Goal: Transaction & Acquisition: Obtain resource

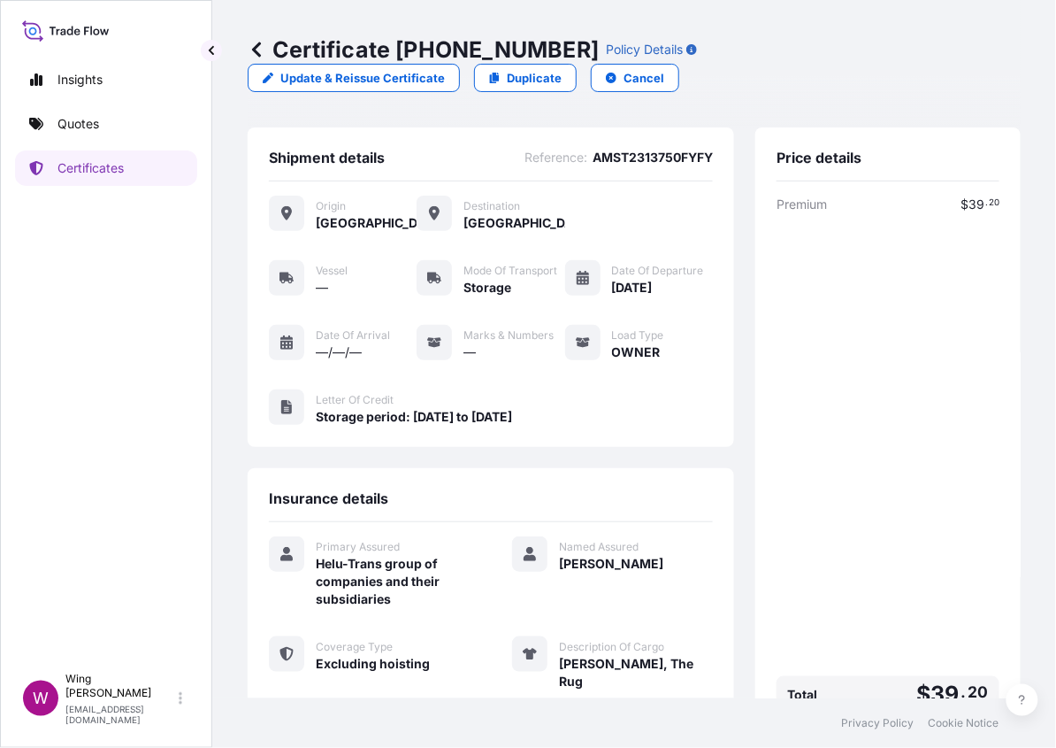
scroll to position [257, 0]
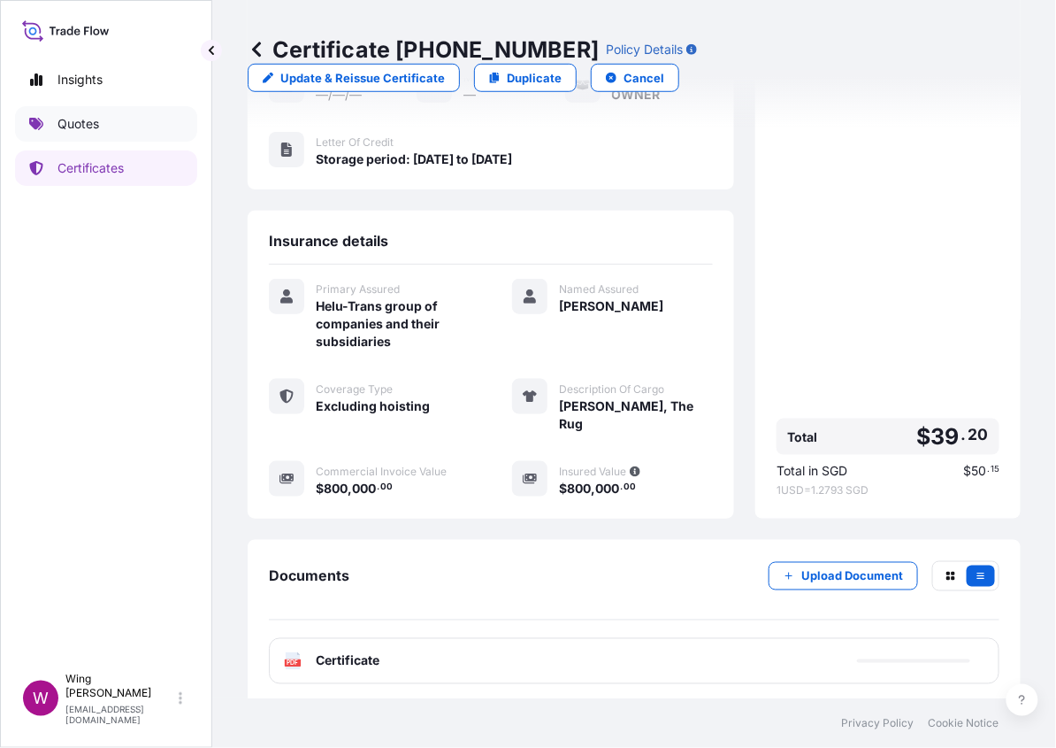
click at [94, 125] on p "Quotes" at bounding box center [79, 124] width 42 height 18
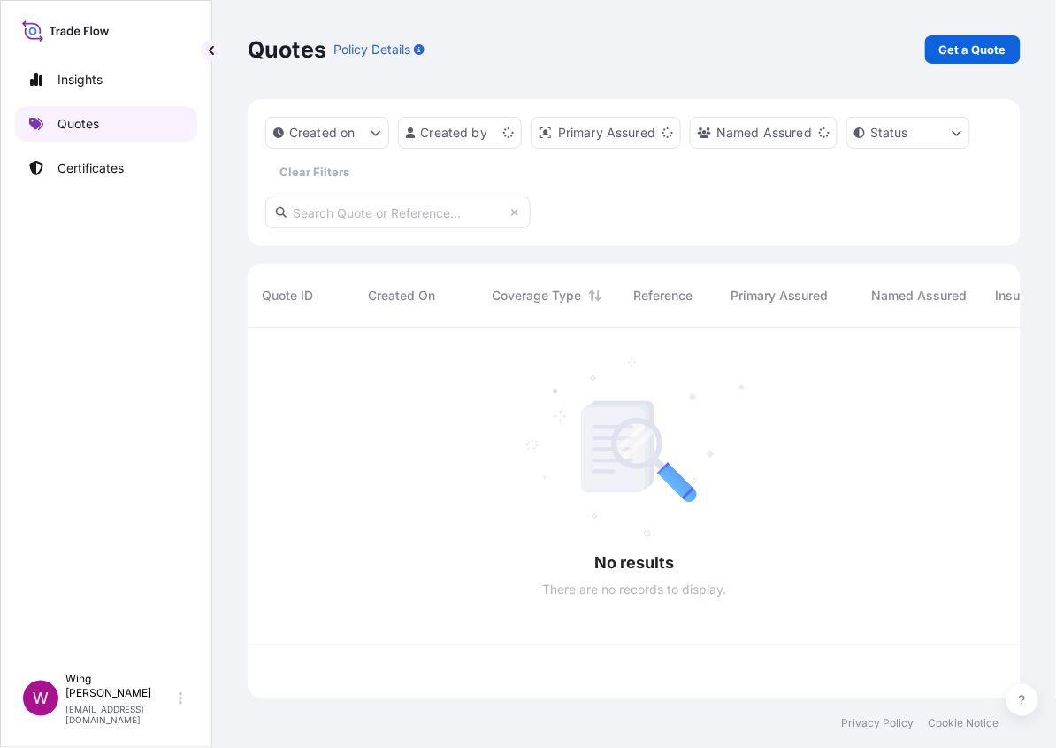
scroll to position [363, 756]
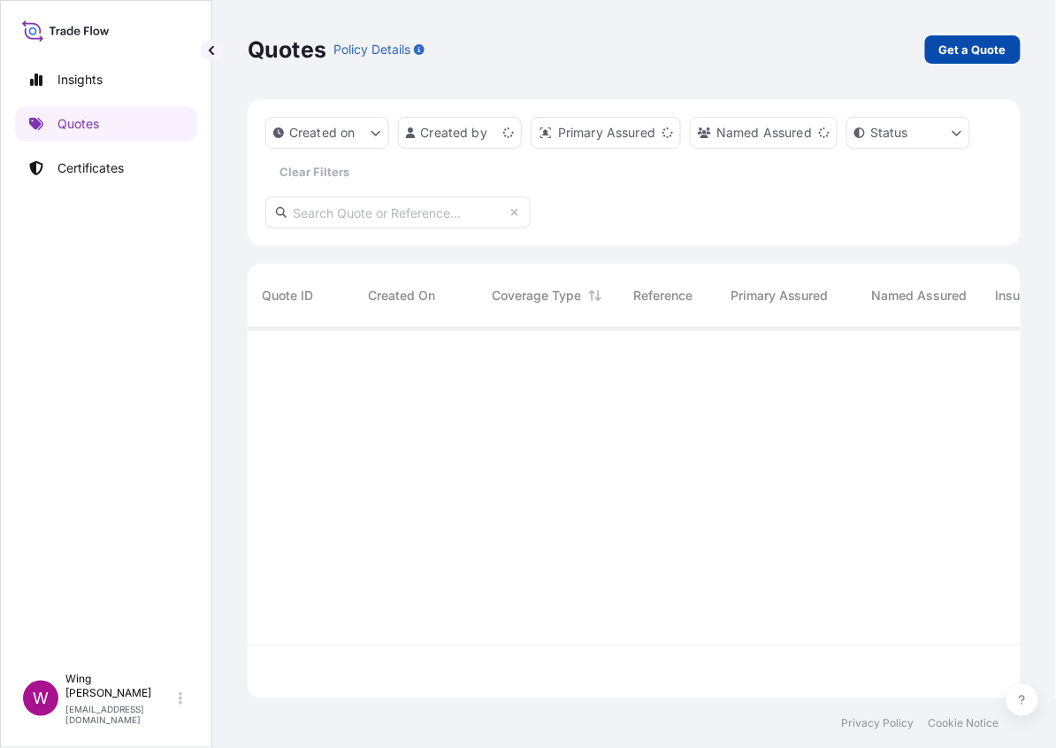
click at [986, 39] on link "Get a Quote" at bounding box center [974, 49] width 96 height 28
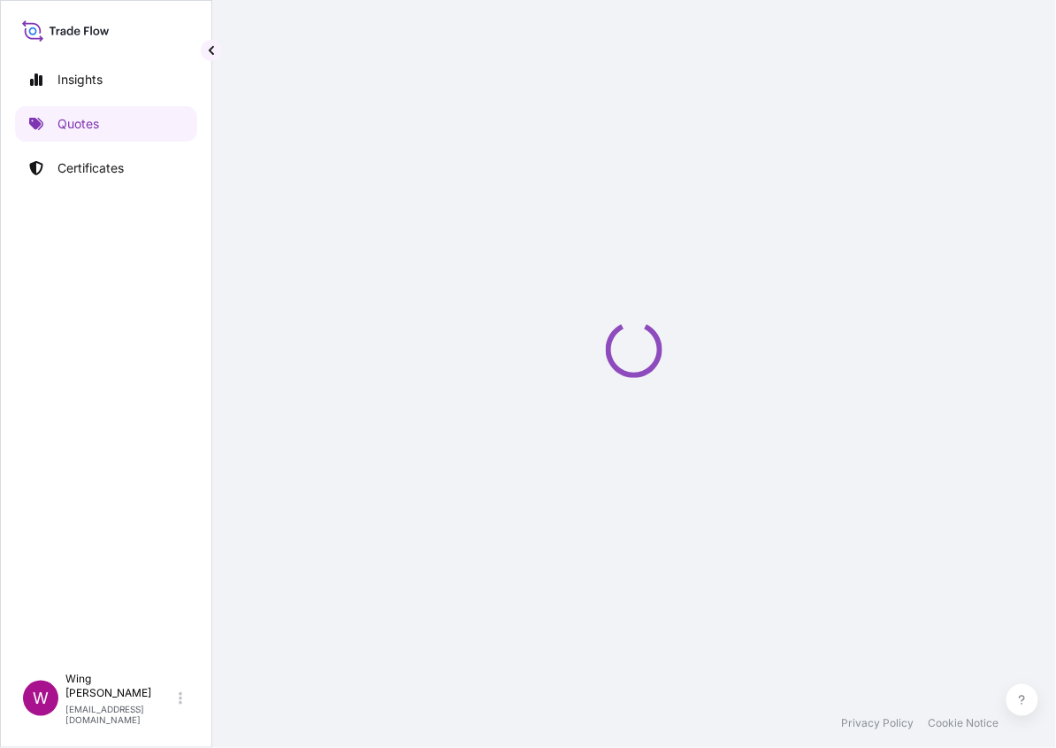
select select "AIR"
select select "27"
select select "Transit"
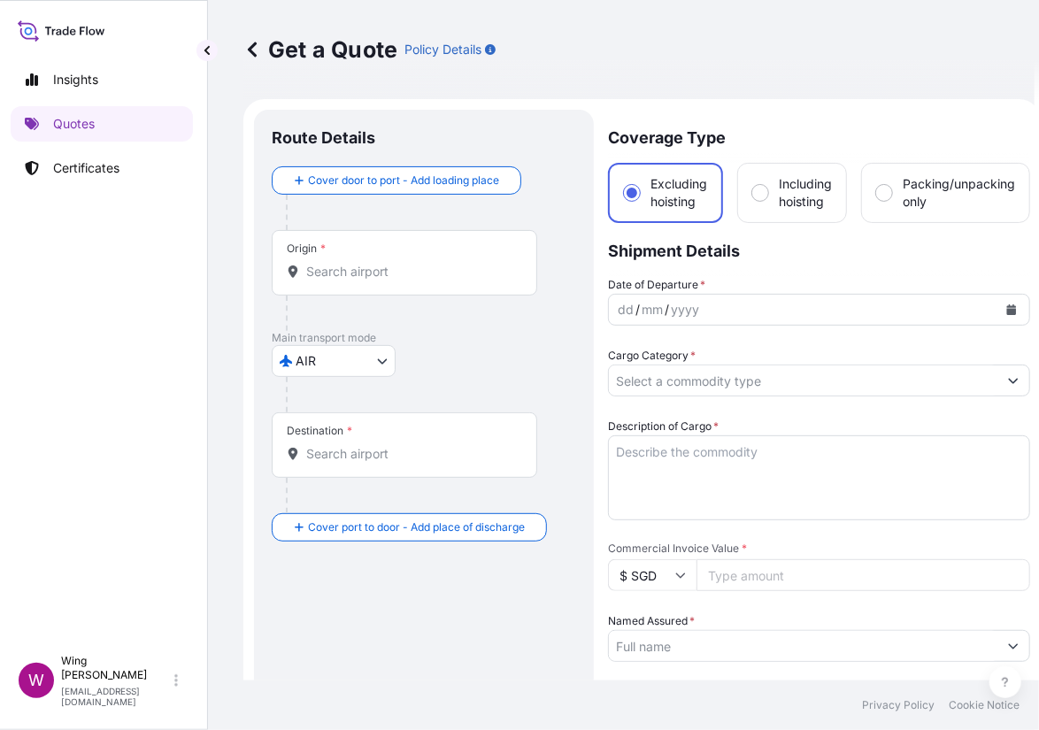
scroll to position [28, 0]
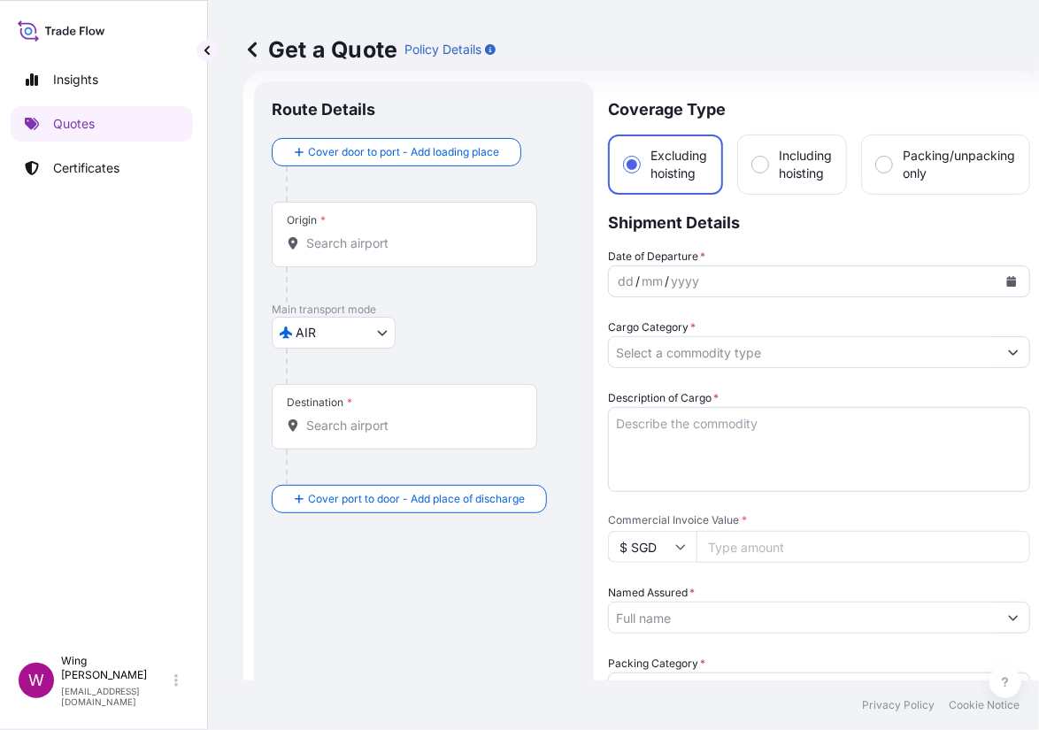
click at [365, 340] on body "Insights Quotes Certificates W Wing Lee [EMAIL_ADDRESS][DOMAIN_NAME] Get a Quot…" at bounding box center [515, 365] width 1039 height 730
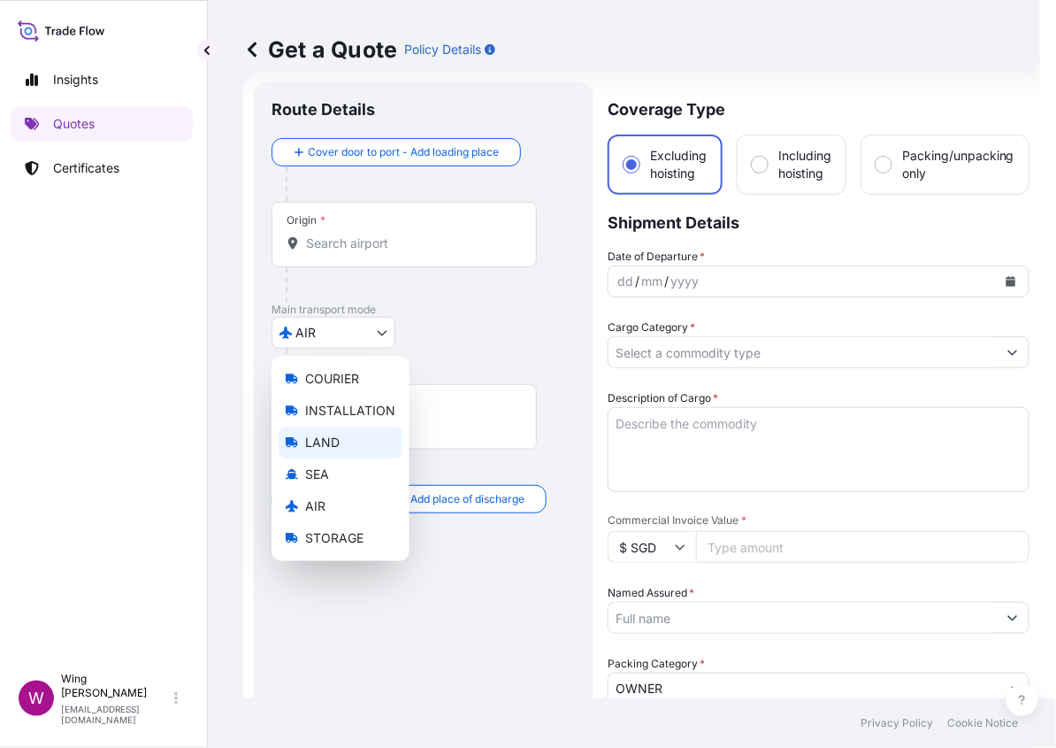
click at [340, 436] on div "LAND" at bounding box center [341, 442] width 124 height 32
select select "LAND"
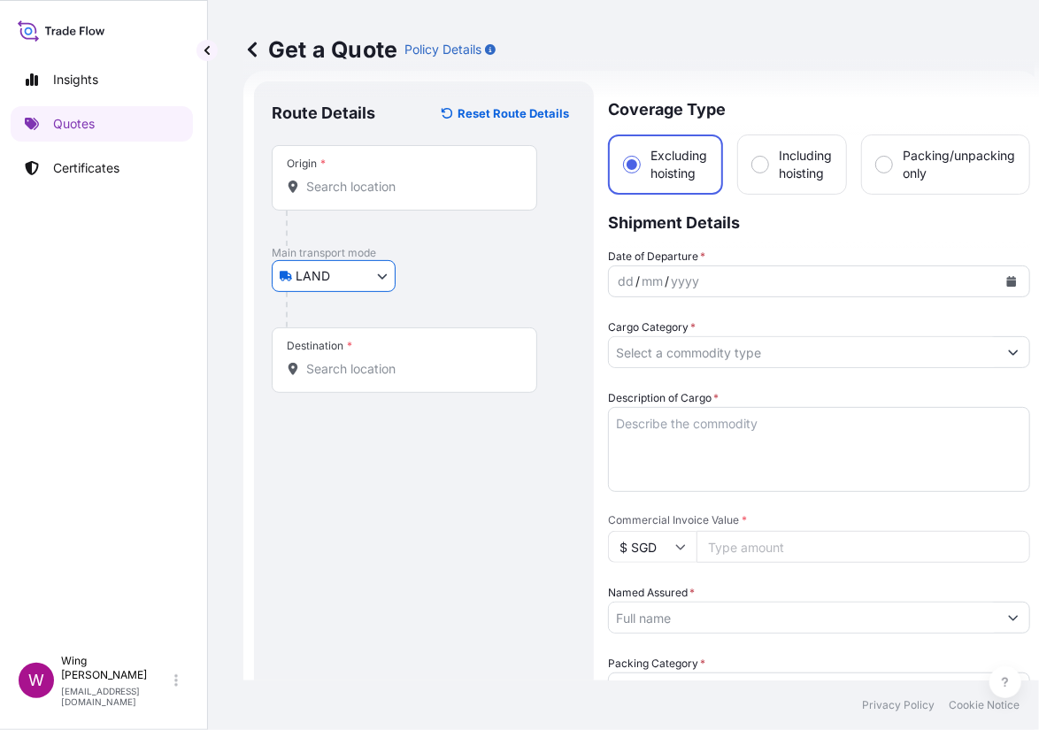
click at [346, 191] on input "Origin *" at bounding box center [410, 187] width 209 height 18
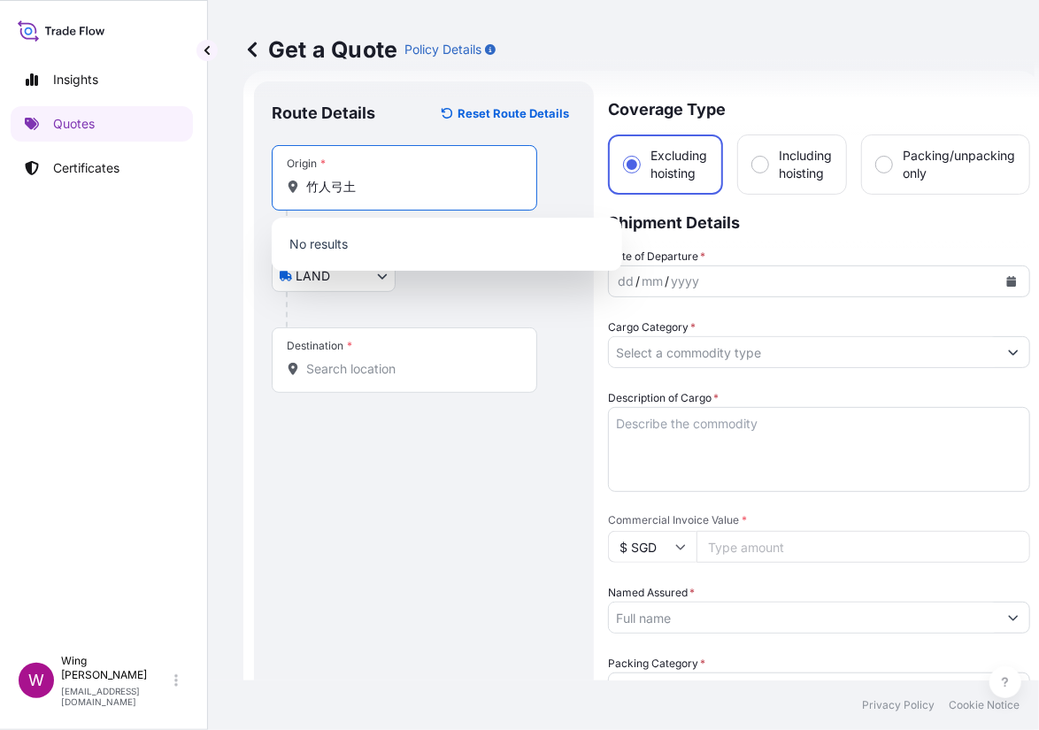
type input "大"
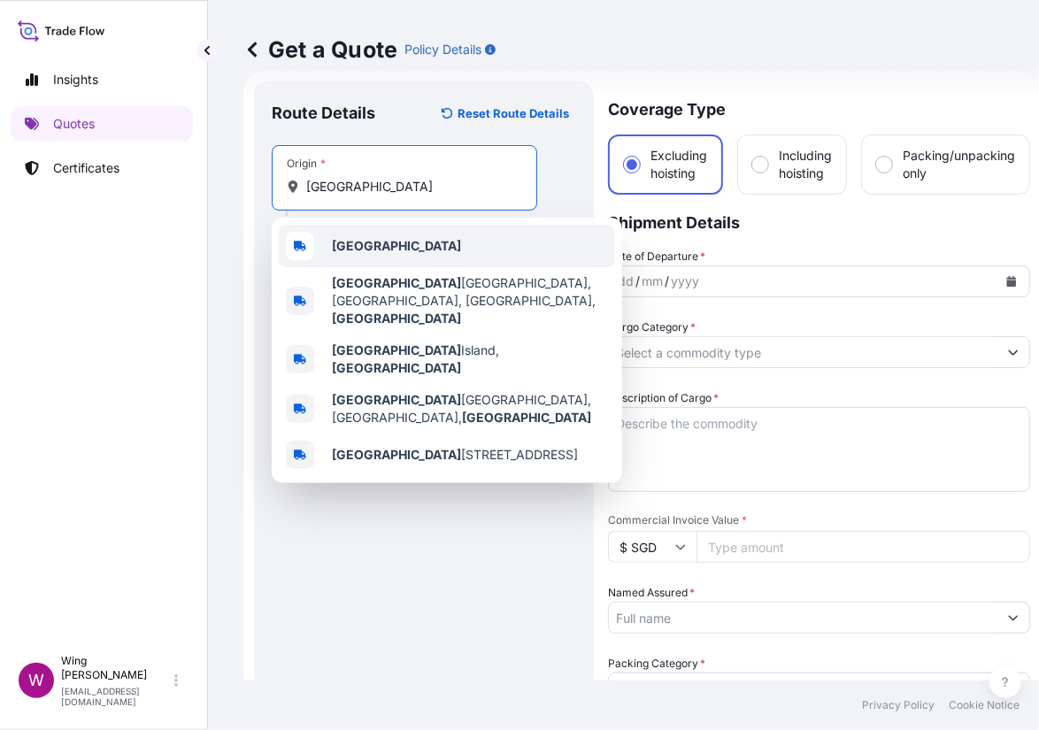
click at [354, 250] on b "[GEOGRAPHIC_DATA]" at bounding box center [396, 245] width 129 height 15
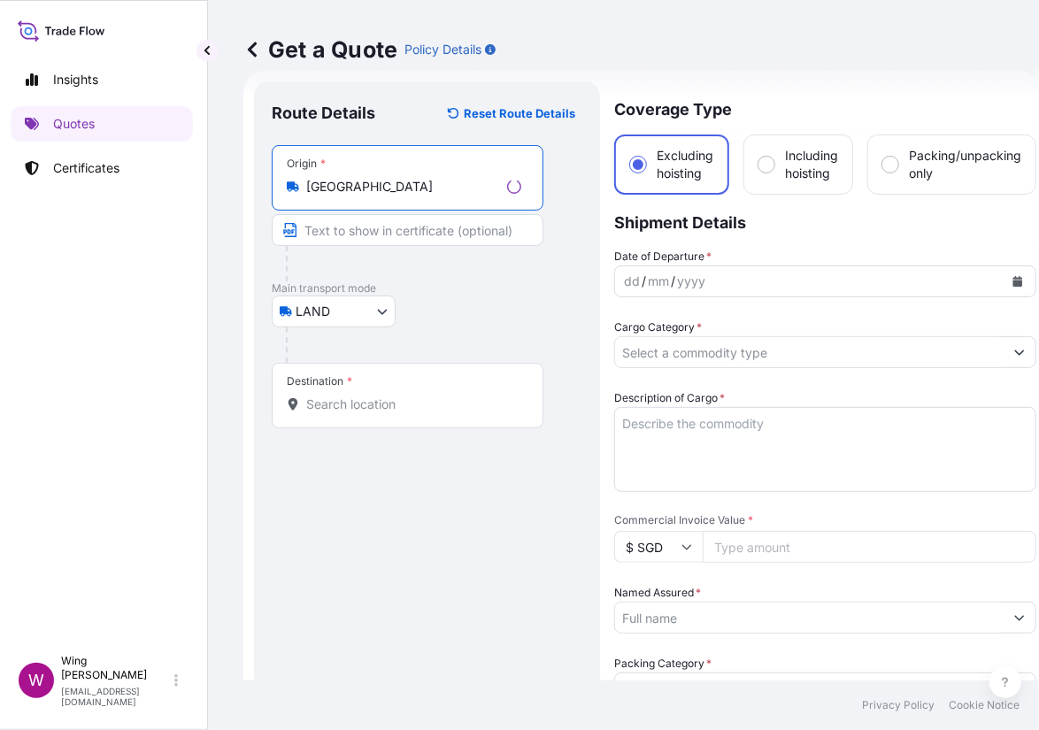
type input "[GEOGRAPHIC_DATA]"
click at [372, 393] on div "Destination *" at bounding box center [408, 395] width 272 height 65
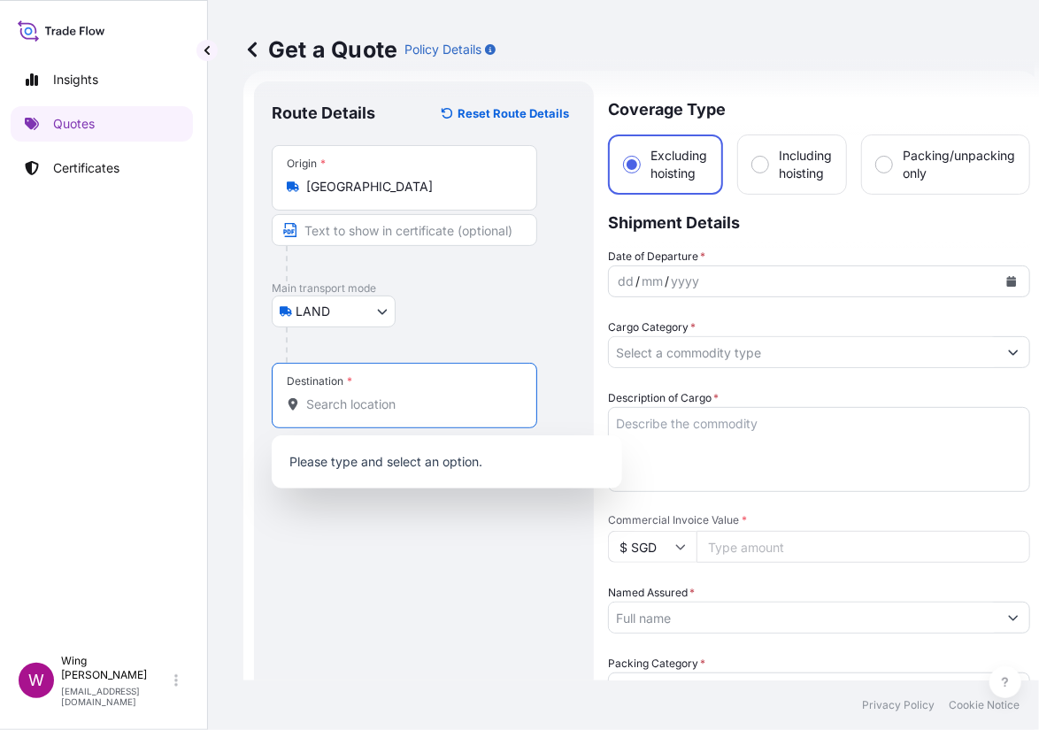
click at [356, 411] on input "Destination *" at bounding box center [410, 405] width 209 height 18
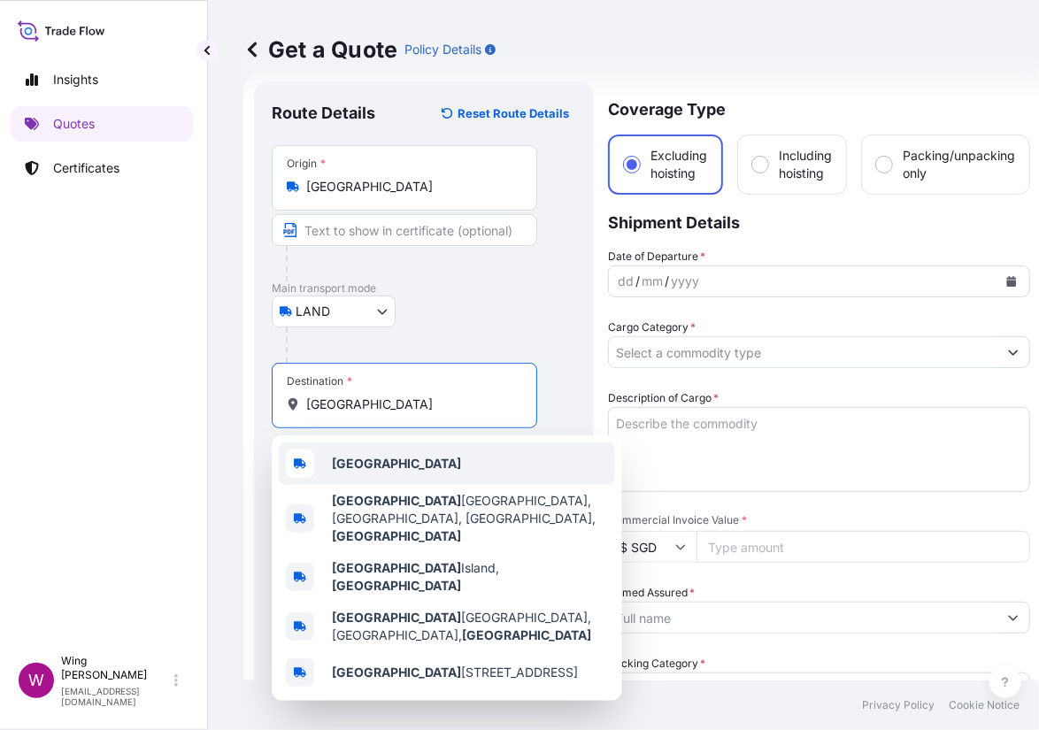
click at [345, 462] on b "[GEOGRAPHIC_DATA]" at bounding box center [396, 463] width 129 height 15
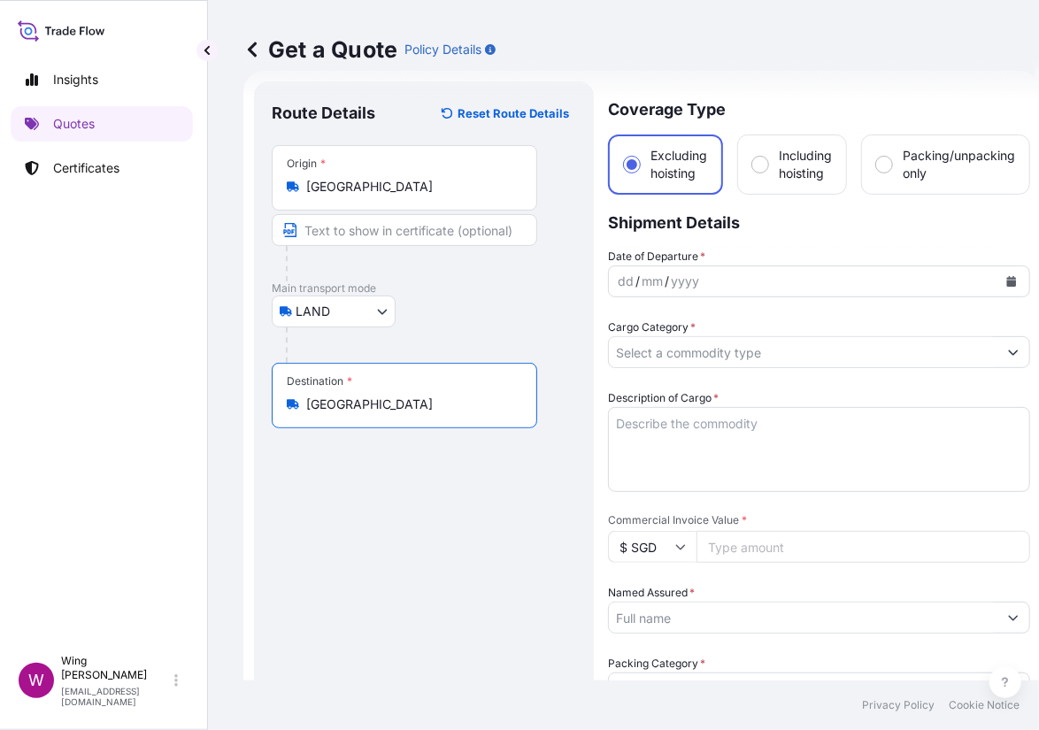
type input "[GEOGRAPHIC_DATA]"
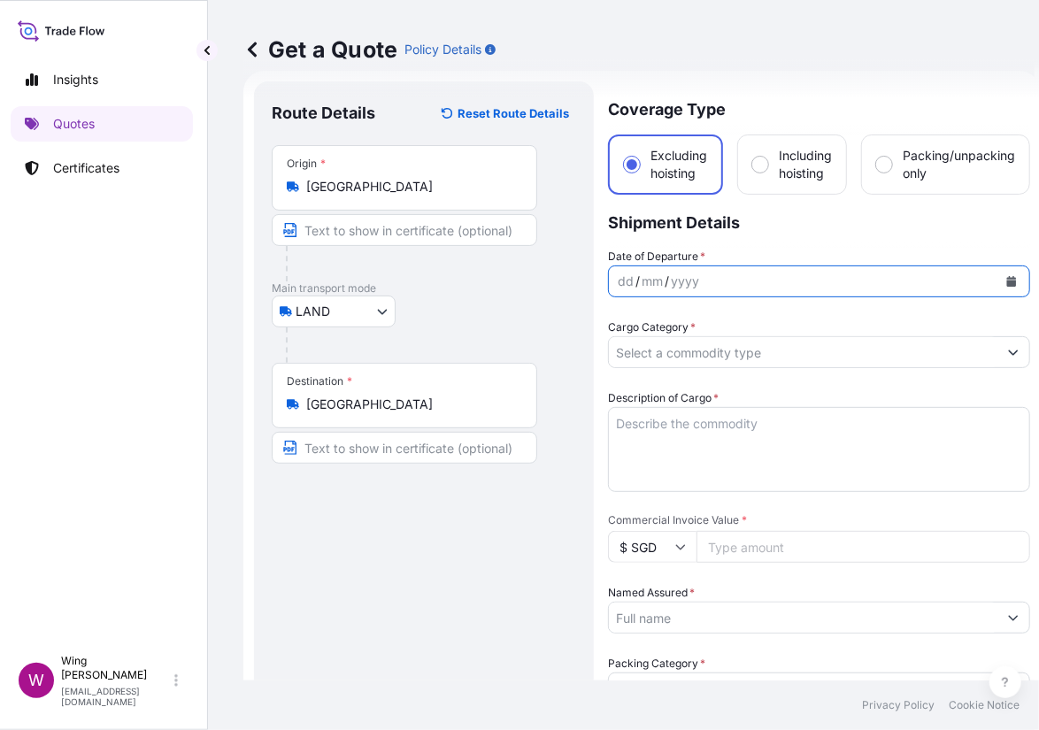
click at [1006, 282] on icon "Calendar" at bounding box center [1011, 281] width 11 height 11
click at [1013, 279] on icon "Calendar" at bounding box center [1012, 281] width 10 height 11
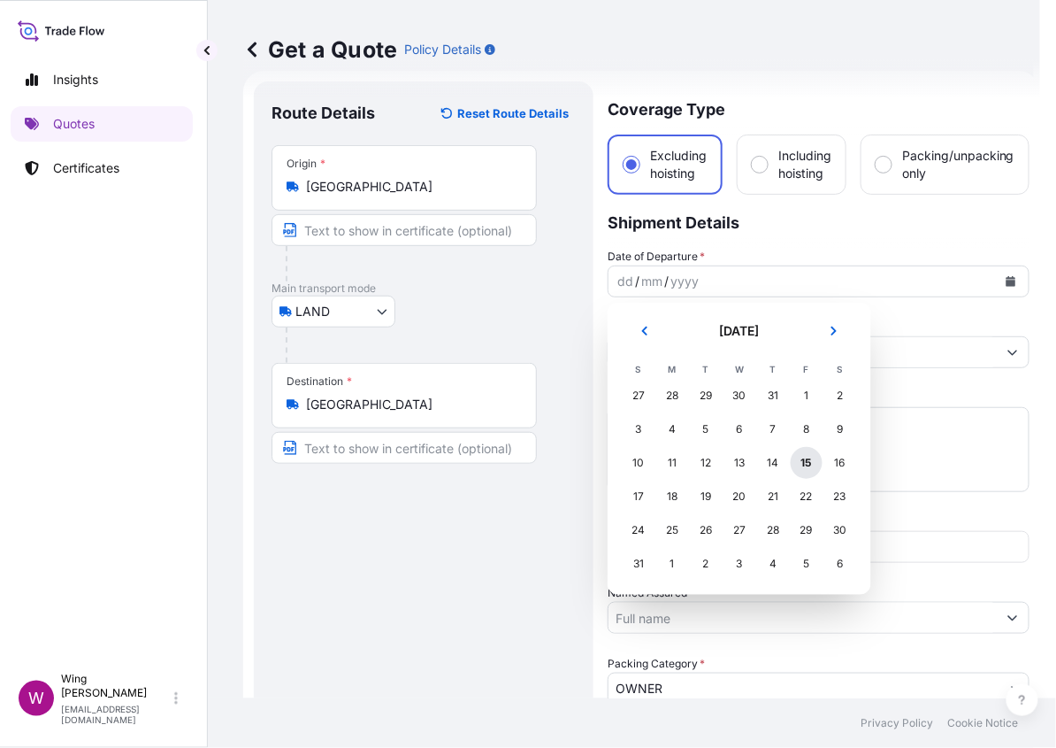
click at [812, 464] on div "15" at bounding box center [807, 463] width 32 height 32
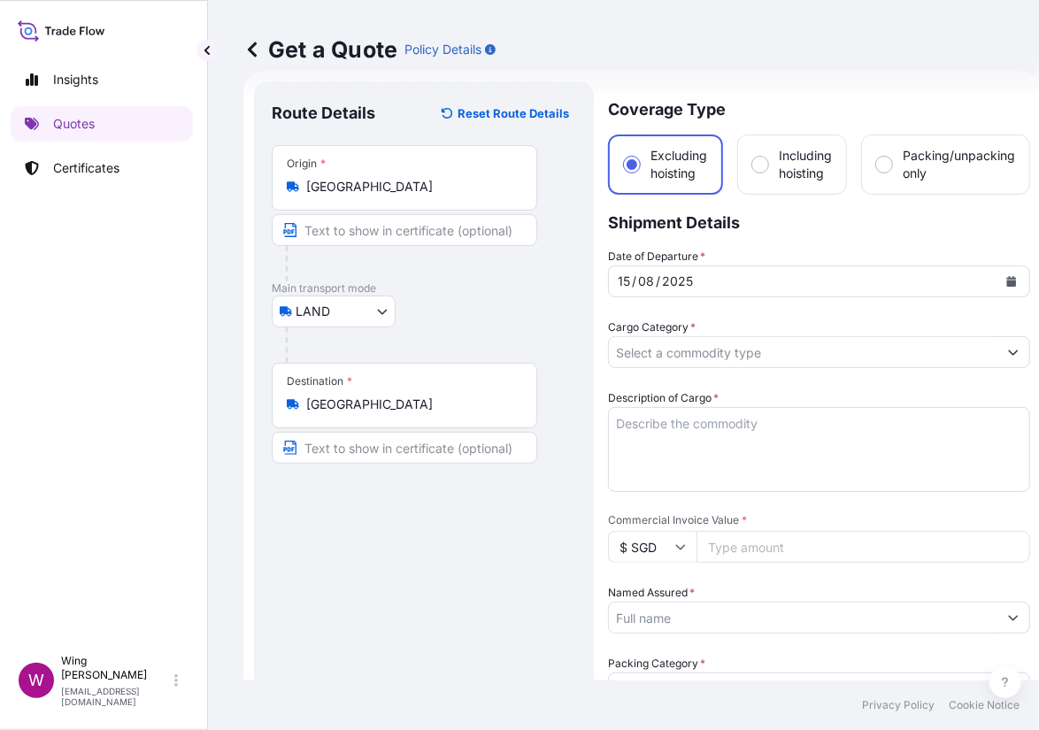
drag, startPoint x: 470, startPoint y: 527, endPoint x: 497, endPoint y: 516, distance: 29.7
click at [473, 527] on div "Route Details Reset Route Details Place of loading Road / [GEOGRAPHIC_DATA] / I…" at bounding box center [424, 671] width 304 height 1144
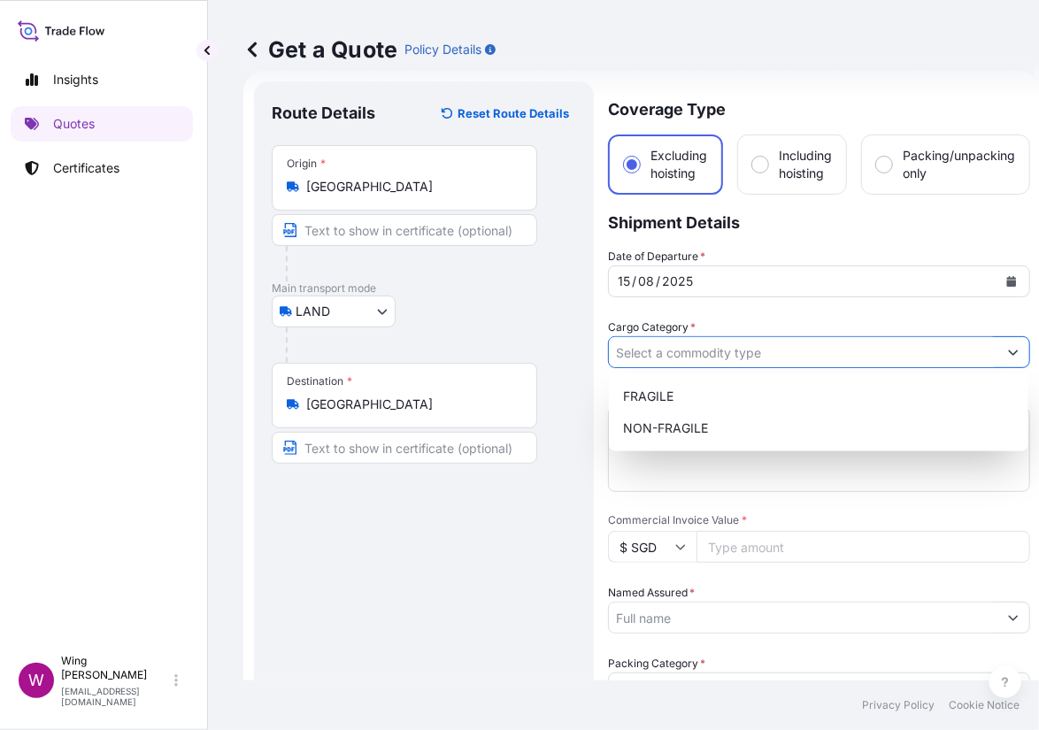
click at [677, 359] on input "Cargo Category *" at bounding box center [803, 352] width 388 height 32
paste input "[PERSON_NAME]"
type input "[PERSON_NAME]"
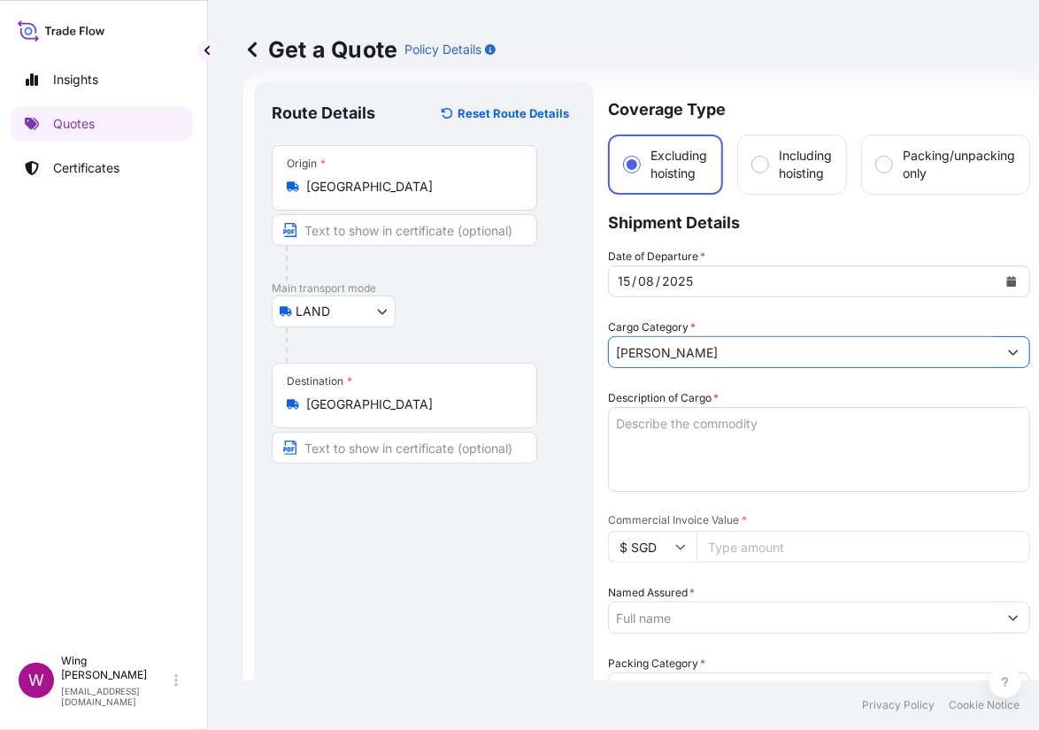
drag, startPoint x: 684, startPoint y: 350, endPoint x: 643, endPoint y: 369, distance: 45.1
click at [557, 342] on form "Route Details Reset Route Details Place of loading Road / Inland Road / Inland …" at bounding box center [641, 671] width 797 height 1201
drag, startPoint x: 407, startPoint y: 519, endPoint x: 528, endPoint y: 463, distance: 133.4
click at [416, 519] on div "Route Details Reset Route Details Place of loading Road / [GEOGRAPHIC_DATA] / I…" at bounding box center [424, 671] width 304 height 1144
click at [733, 359] on input "Cargo Category *" at bounding box center [803, 352] width 388 height 32
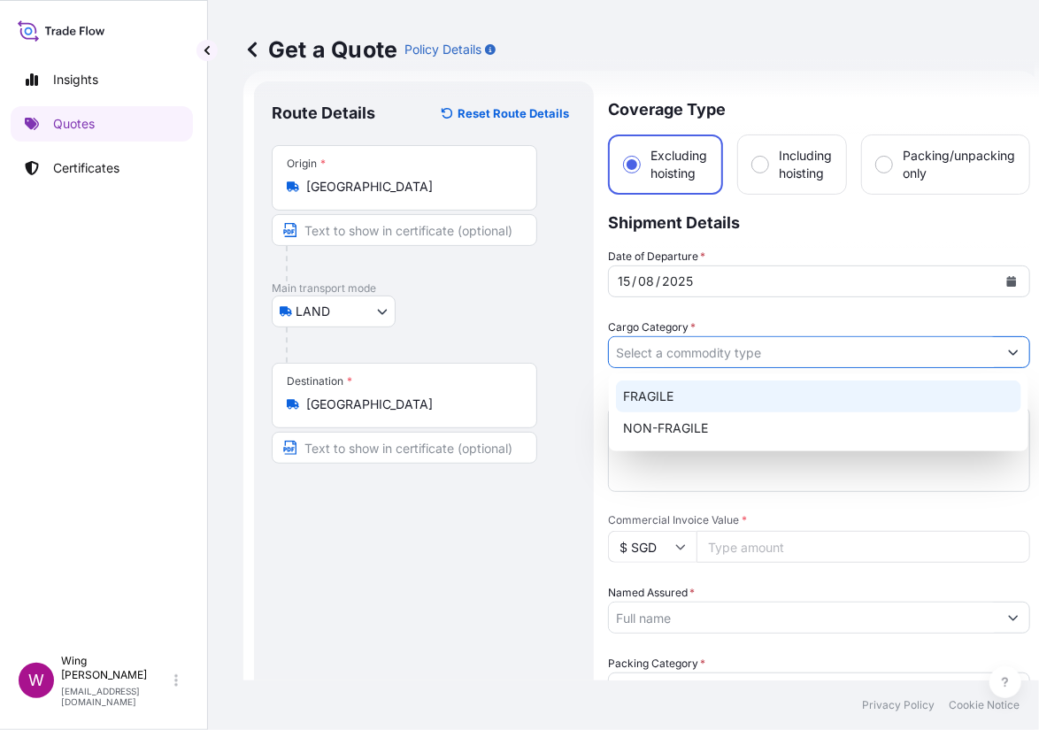
click at [687, 403] on div "FRAGILE" at bounding box center [818, 396] width 405 height 32
type input "FRAGILE"
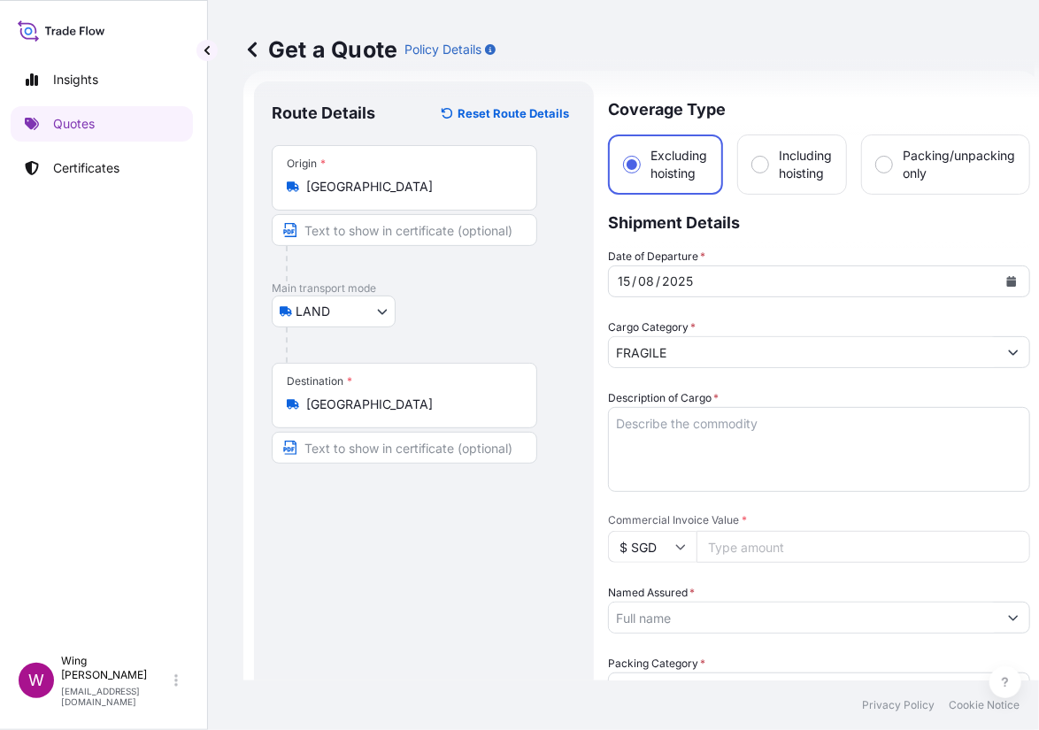
drag, startPoint x: 373, startPoint y: 581, endPoint x: 455, endPoint y: 542, distance: 90.6
click at [378, 581] on div "Route Details Reset Route Details Place of loading Road / [GEOGRAPHIC_DATA] / I…" at bounding box center [424, 671] width 304 height 1144
click at [731, 436] on textarea "Description of Cargo *" at bounding box center [819, 449] width 422 height 85
paste textarea "[PERSON_NAME] , Wanting You"
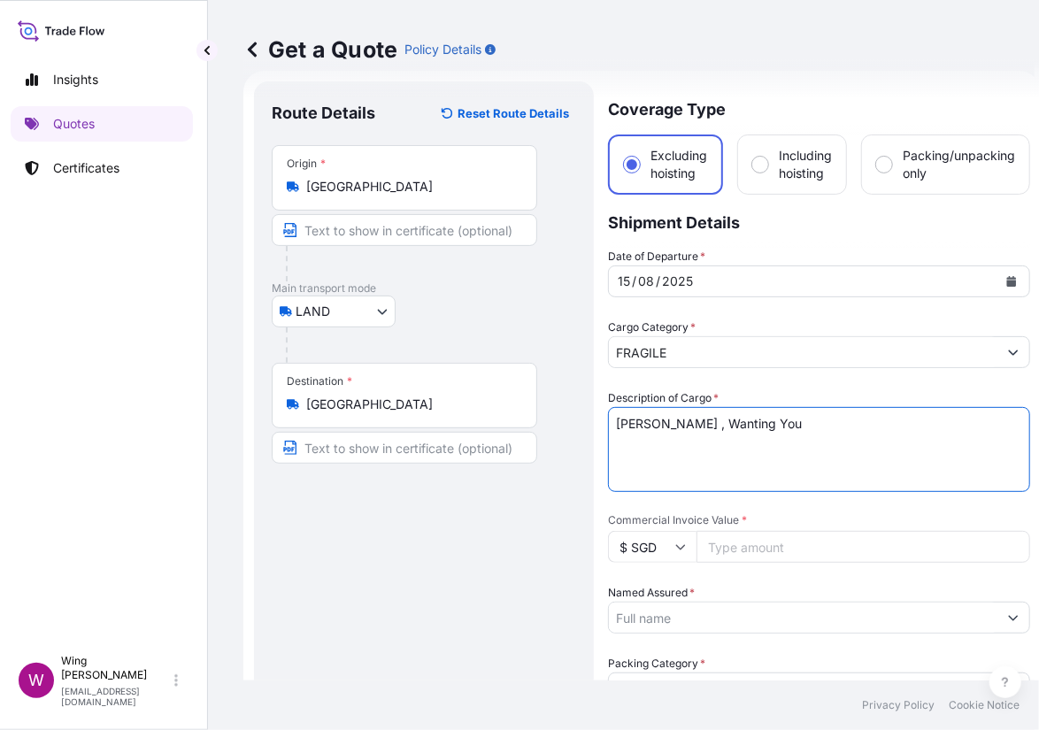
type textarea "[PERSON_NAME] , Wanting You"
click at [423, 579] on div "Route Details Reset Route Details Place of loading Road / [GEOGRAPHIC_DATA] / I…" at bounding box center [424, 671] width 304 height 1144
click at [683, 551] on input "$ SGD" at bounding box center [652, 547] width 88 height 32
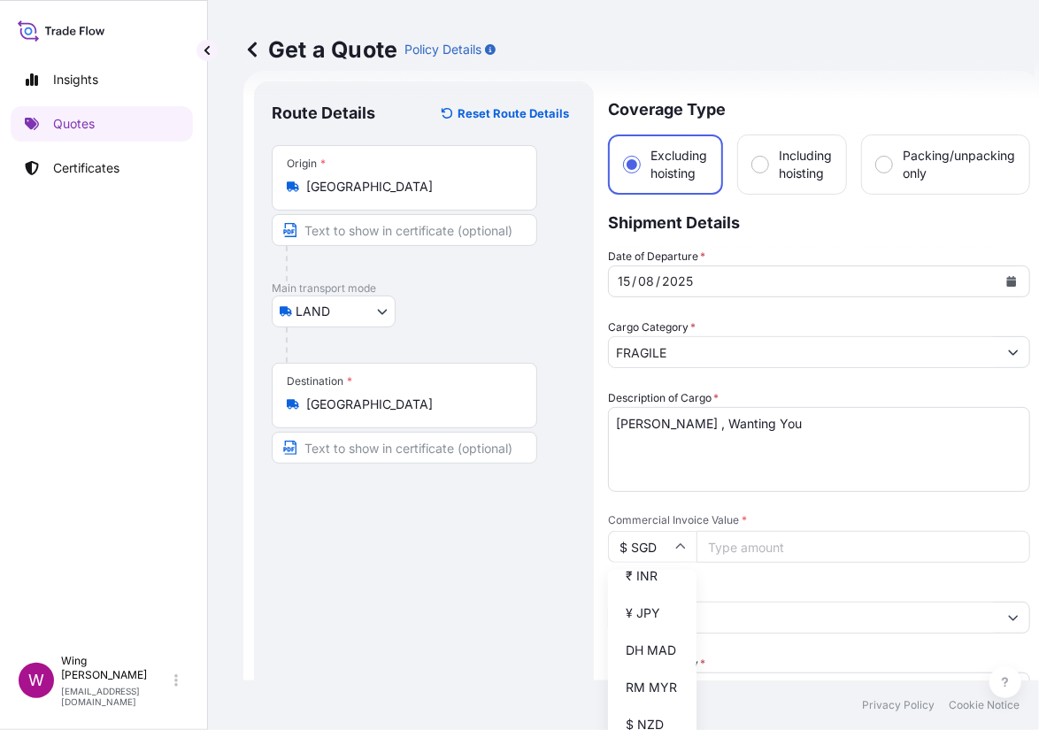
scroll to position [354, 0]
click at [644, 554] on div "$ HKD" at bounding box center [652, 537] width 74 height 34
type input "$ HKD"
click at [743, 545] on input "Commercial Invoice Value *" at bounding box center [863, 547] width 334 height 32
type input "150000"
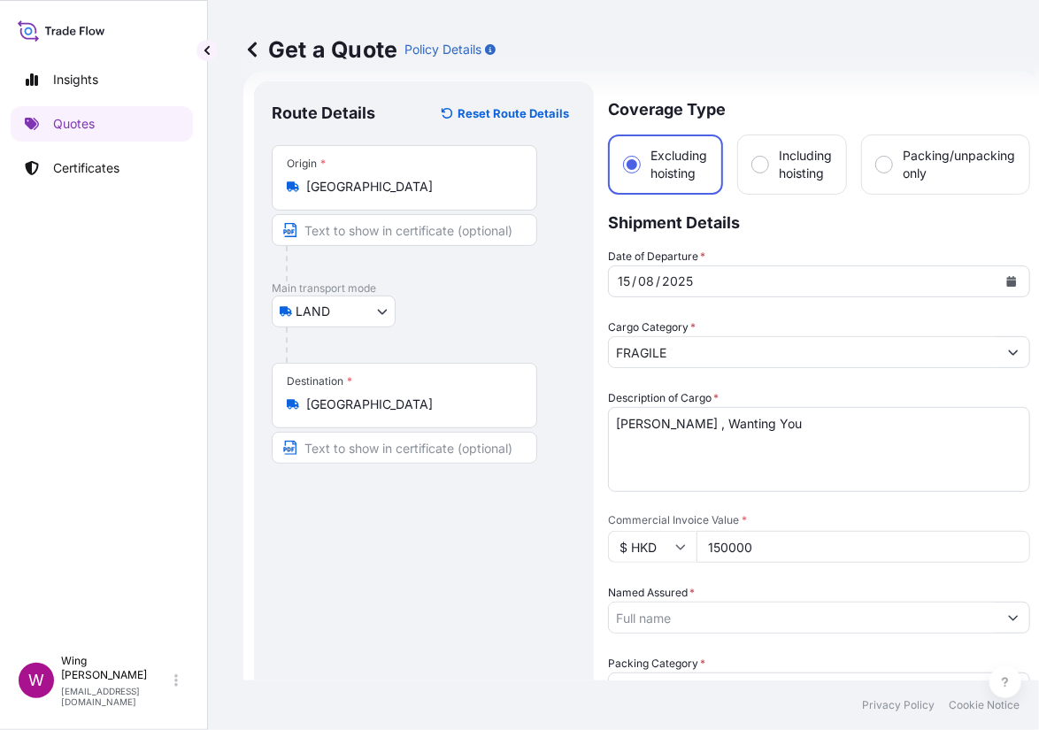
click at [512, 612] on div "Route Details Reset Route Details Place of loading Road / [GEOGRAPHIC_DATA] / I…" at bounding box center [424, 671] width 304 height 1144
click at [501, 561] on div "Route Details Reset Route Details Place of loading Road / [GEOGRAPHIC_DATA] / I…" at bounding box center [424, 671] width 304 height 1144
drag, startPoint x: 487, startPoint y: 568, endPoint x: 504, endPoint y: 568, distance: 17.7
click at [488, 568] on div "Route Details Reset Route Details Place of loading Road / [GEOGRAPHIC_DATA] / I…" at bounding box center [424, 671] width 304 height 1144
click at [683, 618] on input "Named Assured *" at bounding box center [803, 618] width 388 height 32
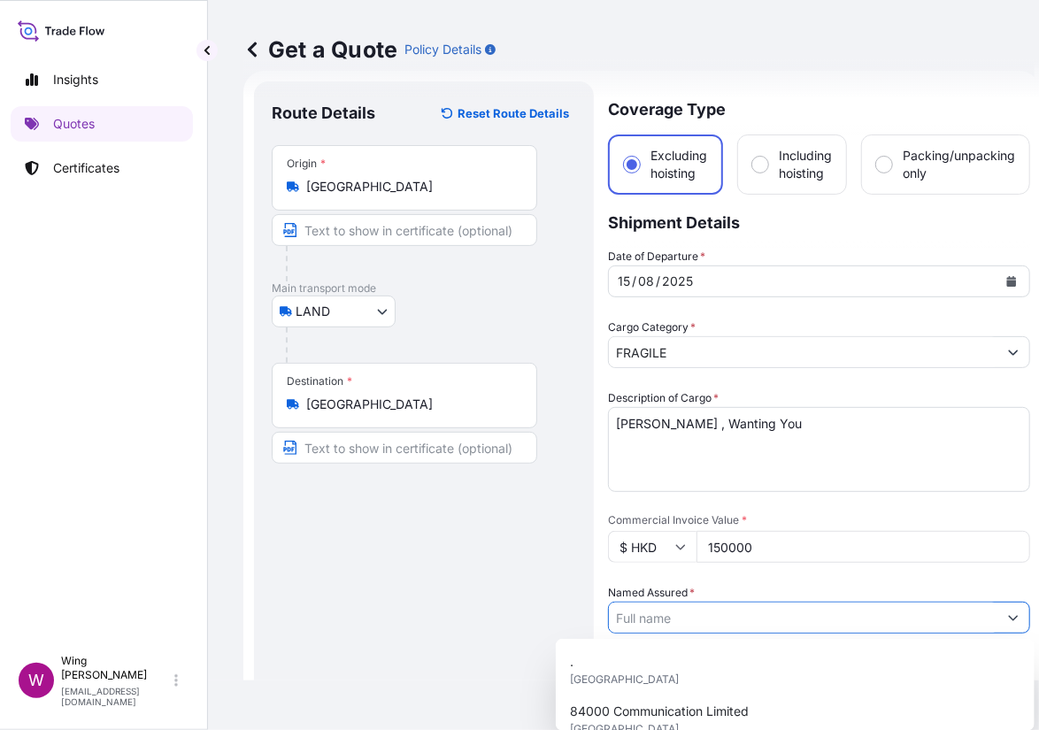
paste input "[PERSON_NAME]"
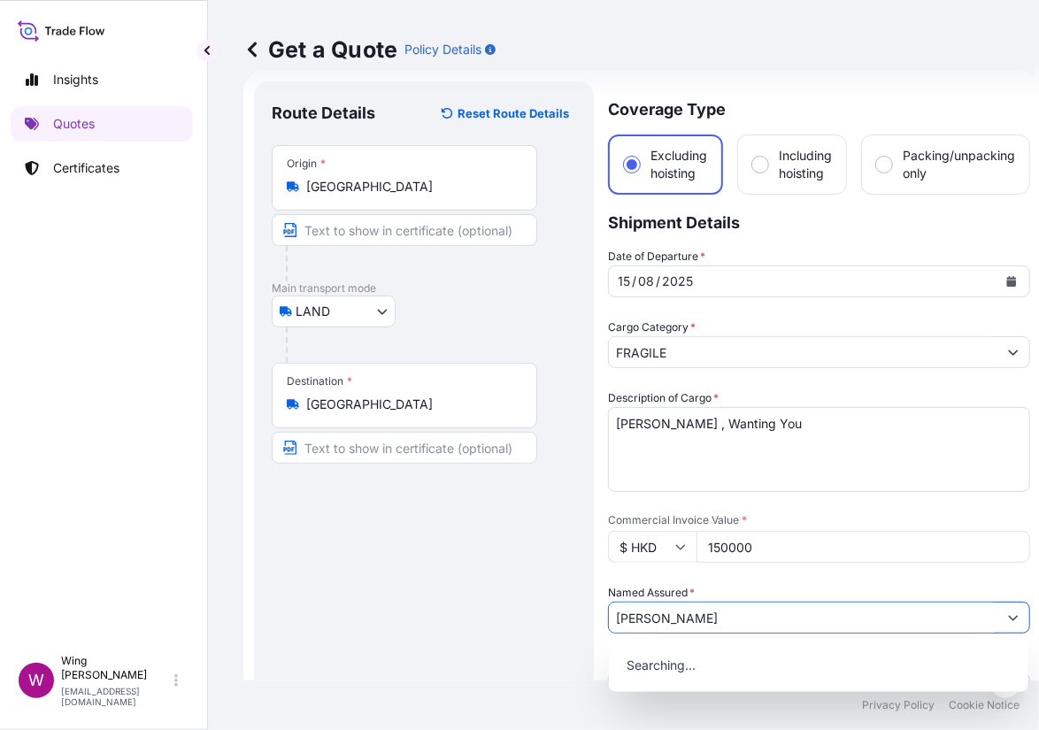
type input "[PERSON_NAME]"
click at [458, 614] on div "Route Details Reset Route Details Place of loading Road / [GEOGRAPHIC_DATA] / I…" at bounding box center [424, 671] width 304 height 1144
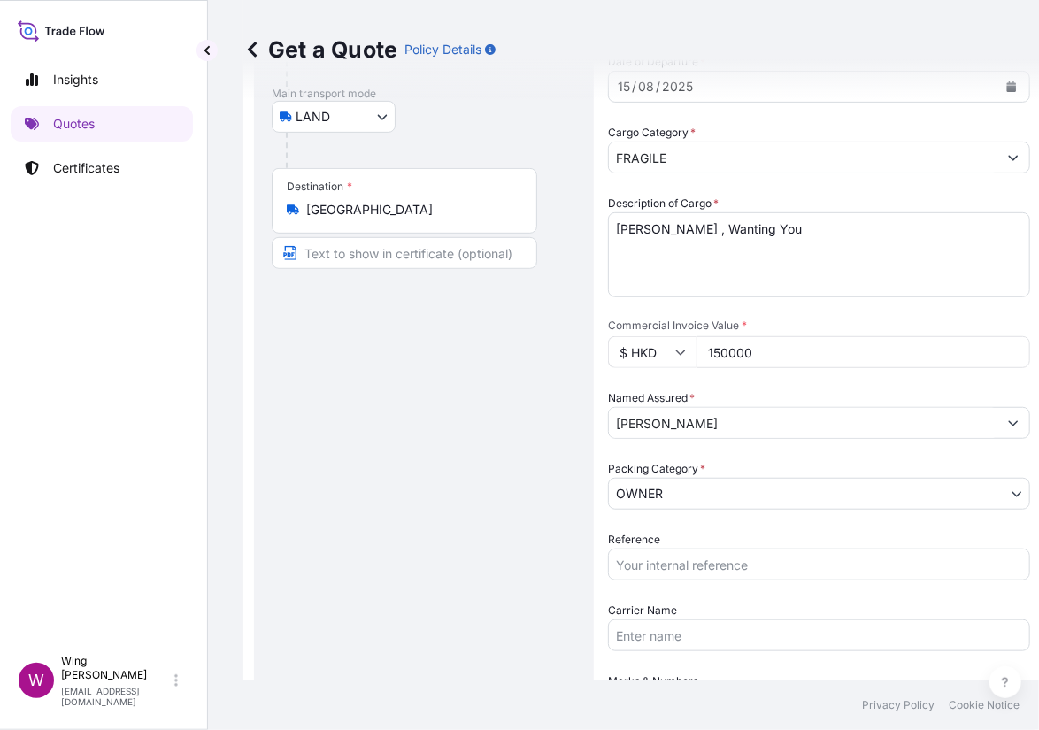
scroll to position [264, 0]
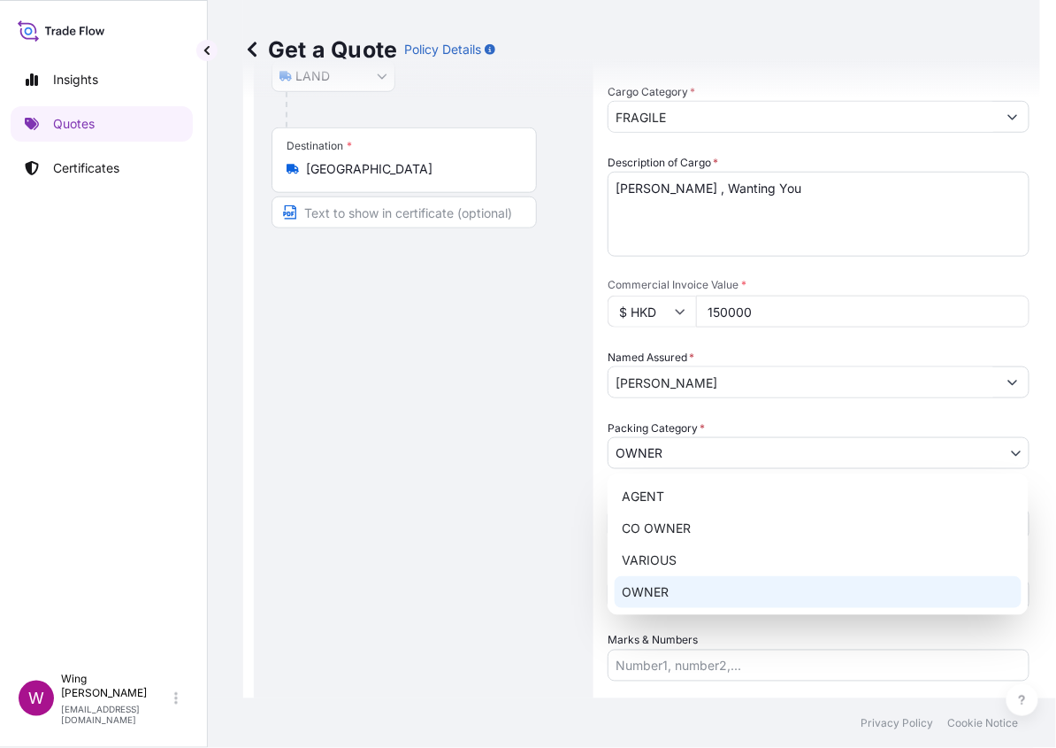
click at [656, 455] on body "15 options available. 0 options available. Insights Quotes Certificates W Wing …" at bounding box center [515, 374] width 1039 height 748
click at [661, 582] on div "OWNER" at bounding box center [818, 592] width 407 height 32
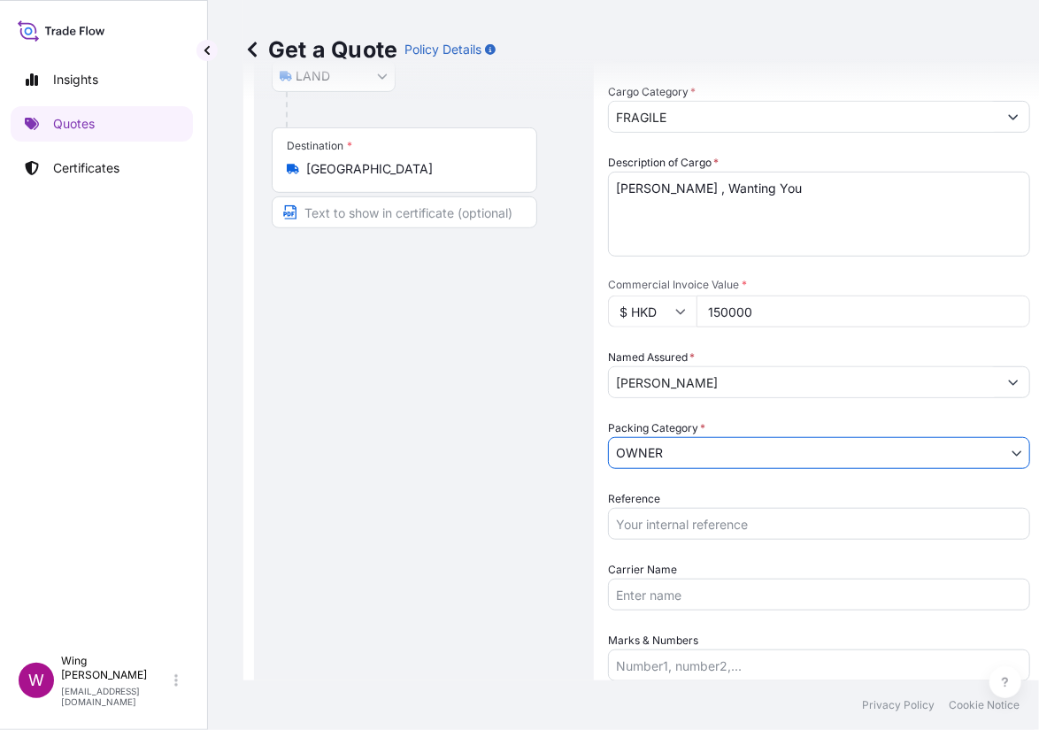
click at [474, 516] on div "Route Details Reset Route Details Place of loading Road / [GEOGRAPHIC_DATA] / I…" at bounding box center [424, 436] width 304 height 1144
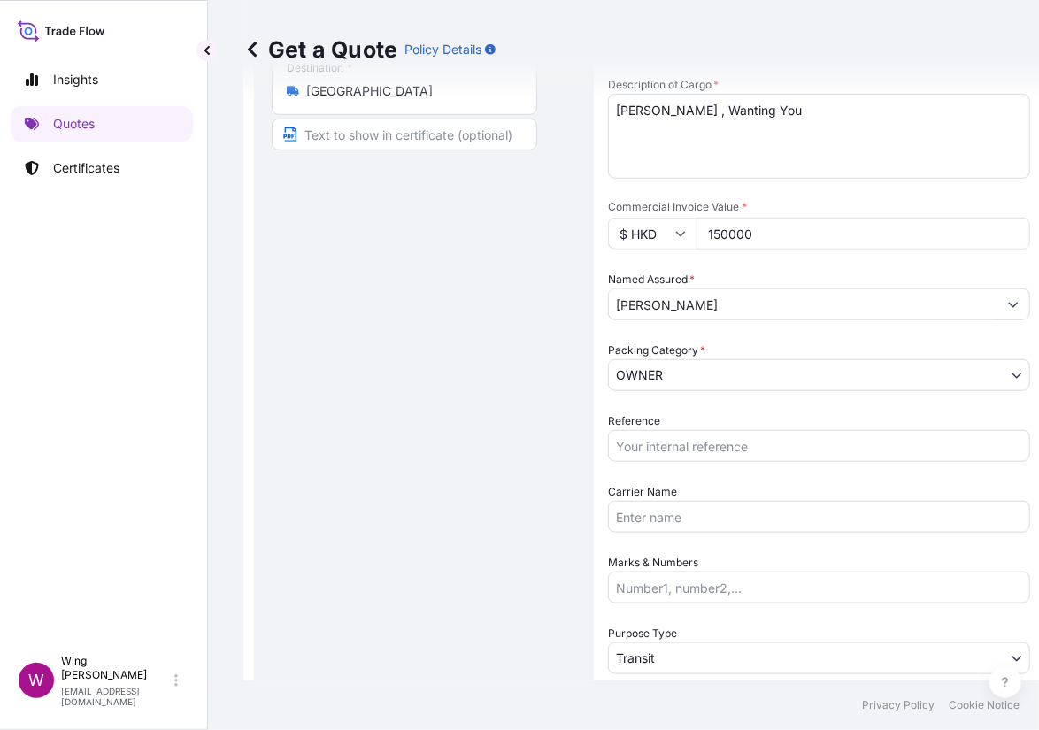
scroll to position [382, 0]
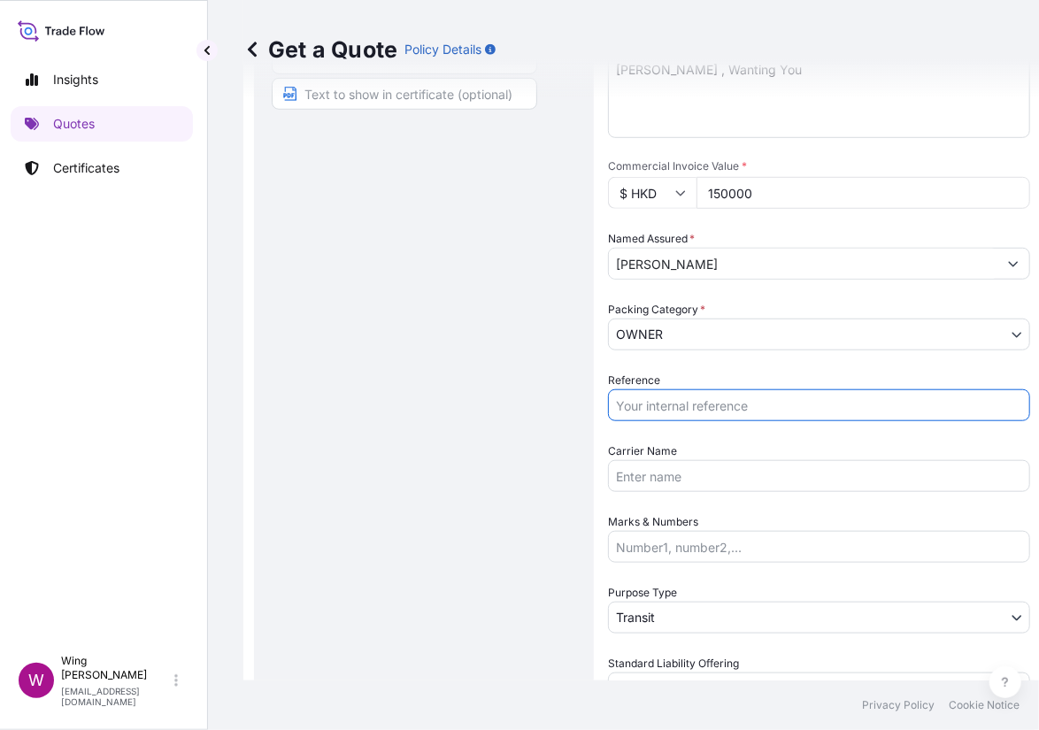
click at [662, 393] on input "Reference" at bounding box center [819, 405] width 422 height 32
drag, startPoint x: 442, startPoint y: 479, endPoint x: 606, endPoint y: 441, distance: 168.1
click at [443, 479] on div "Route Details Reset Route Details Place of loading Road / [GEOGRAPHIC_DATA] / I…" at bounding box center [424, 317] width 304 height 1144
click at [720, 387] on div "Reference" at bounding box center [819, 397] width 422 height 50
click at [711, 403] on input "Reference" at bounding box center [819, 405] width 422 height 32
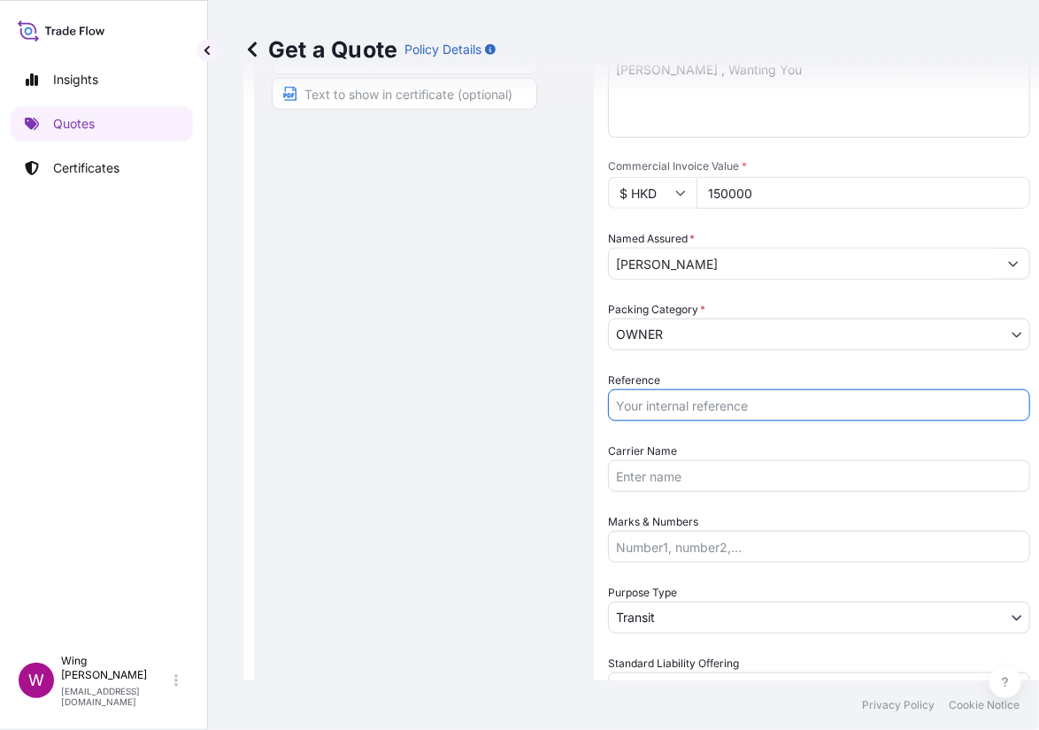
paste input "AMLS259217KFKF"
type input "AMLS259217KFKF"
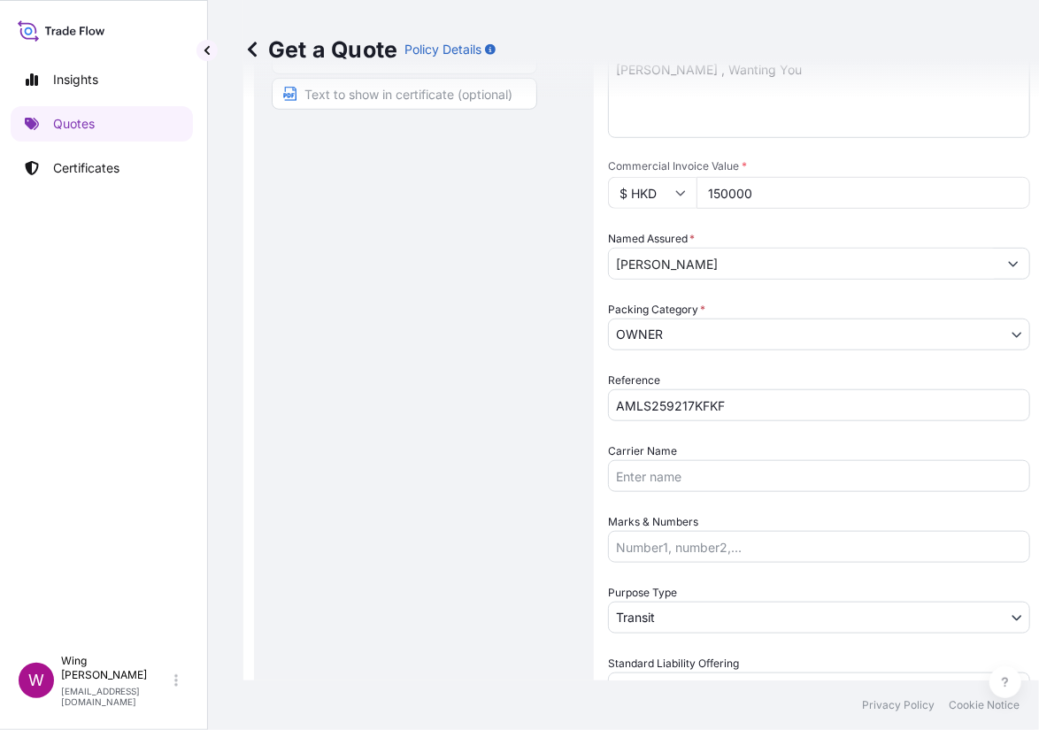
click at [479, 436] on div "Route Details Reset Route Details Place of loading Road / [GEOGRAPHIC_DATA] / I…" at bounding box center [424, 317] width 304 height 1144
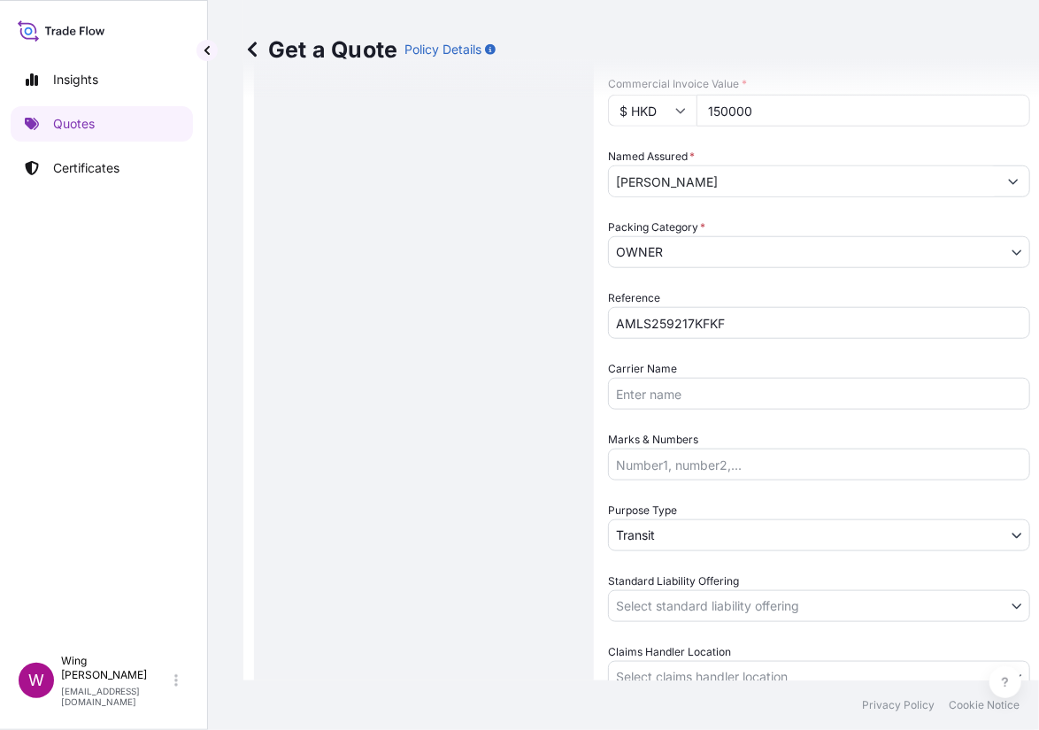
scroll to position [500, 0]
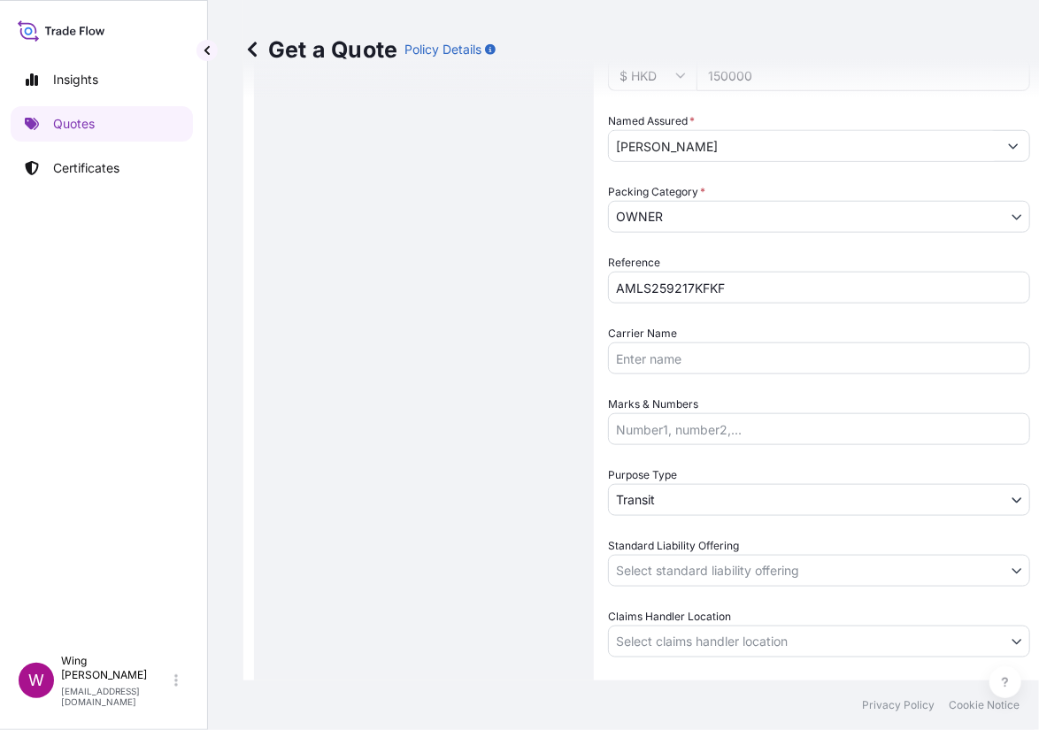
click at [493, 499] on div "Route Details Reset Route Details Place of loading Road / [GEOGRAPHIC_DATA] / I…" at bounding box center [424, 199] width 304 height 1144
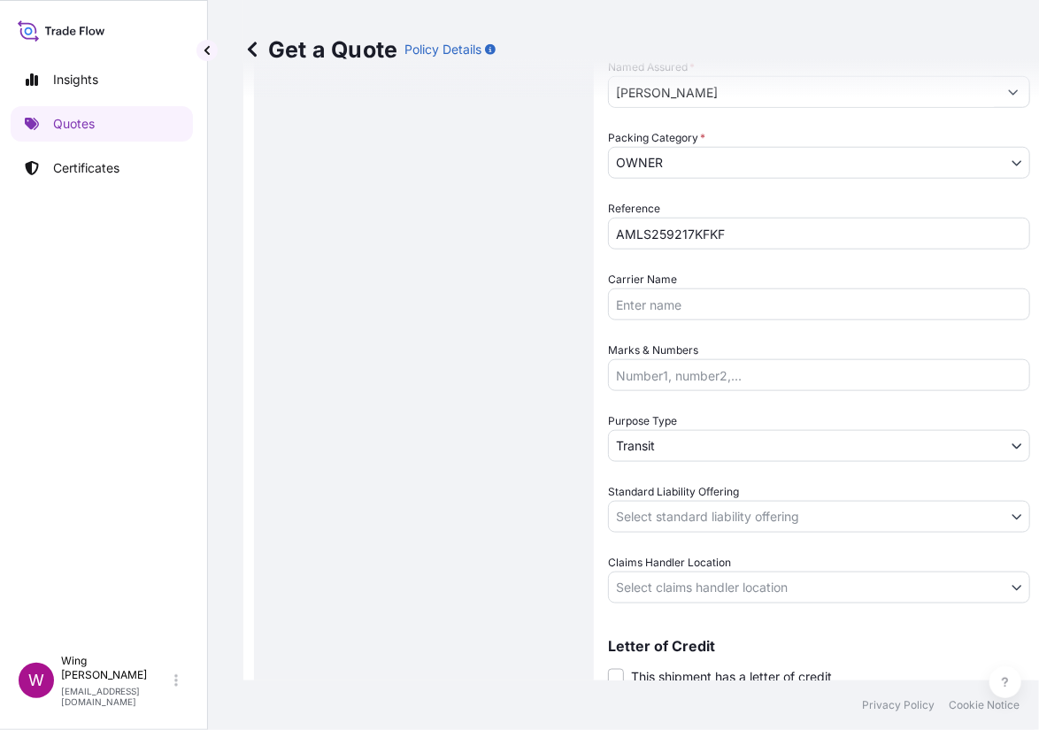
scroll to position [598, 0]
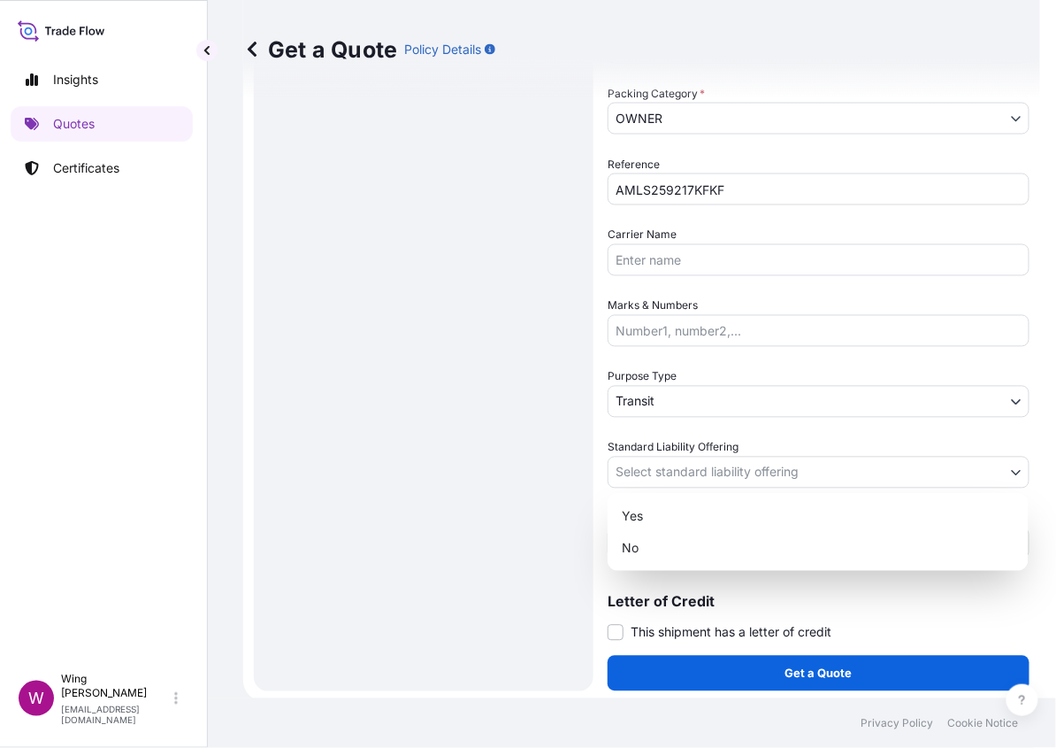
click at [654, 468] on body "Insights Quotes Certificates W Wing Lee [EMAIL_ADDRESS][DOMAIN_NAME] Get a Quot…" at bounding box center [515, 374] width 1039 height 748
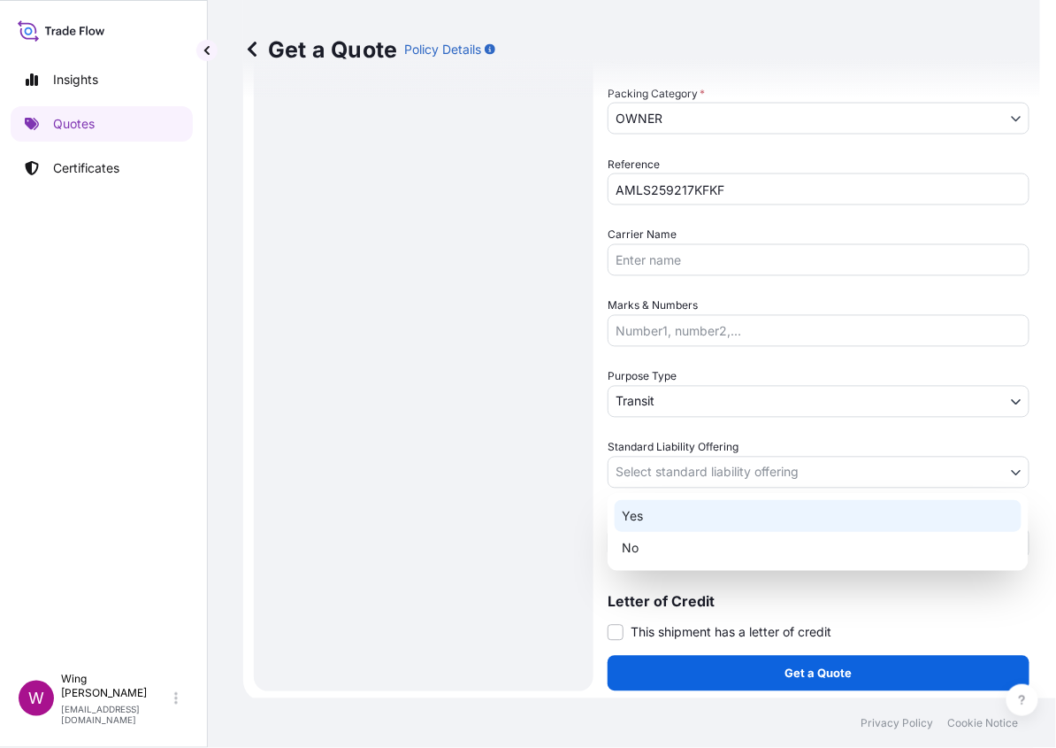
click at [649, 509] on div "Yes" at bounding box center [818, 516] width 407 height 32
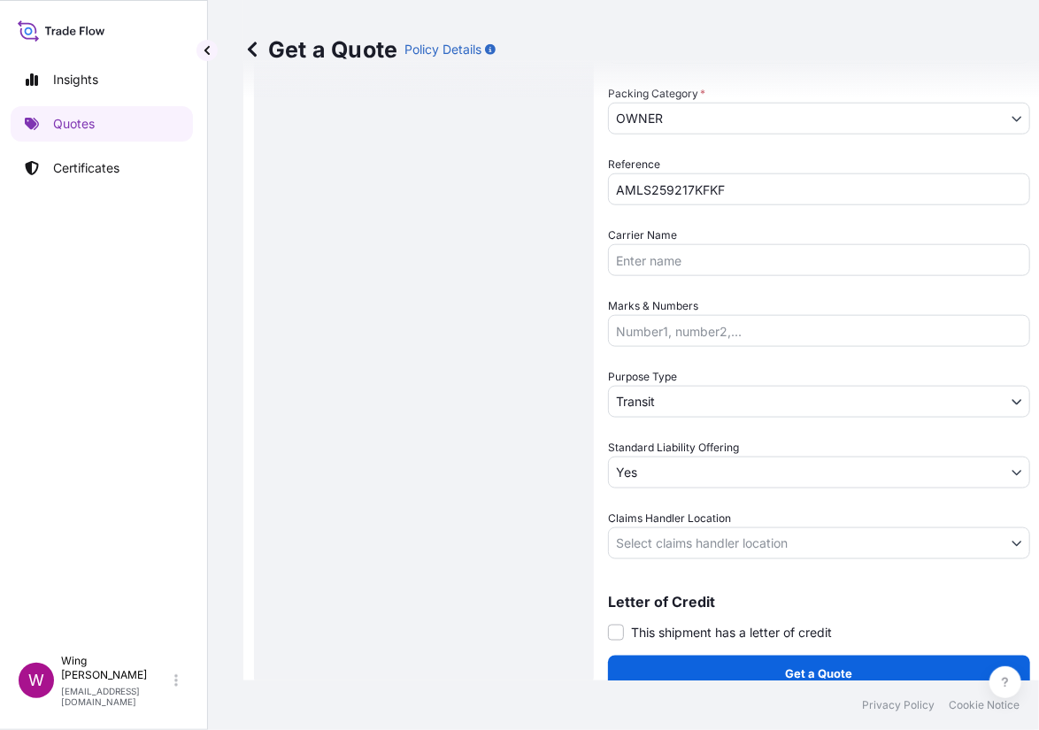
click at [511, 509] on div "Route Details Reset Route Details Place of loading Road / [GEOGRAPHIC_DATA] / I…" at bounding box center [424, 101] width 304 height 1144
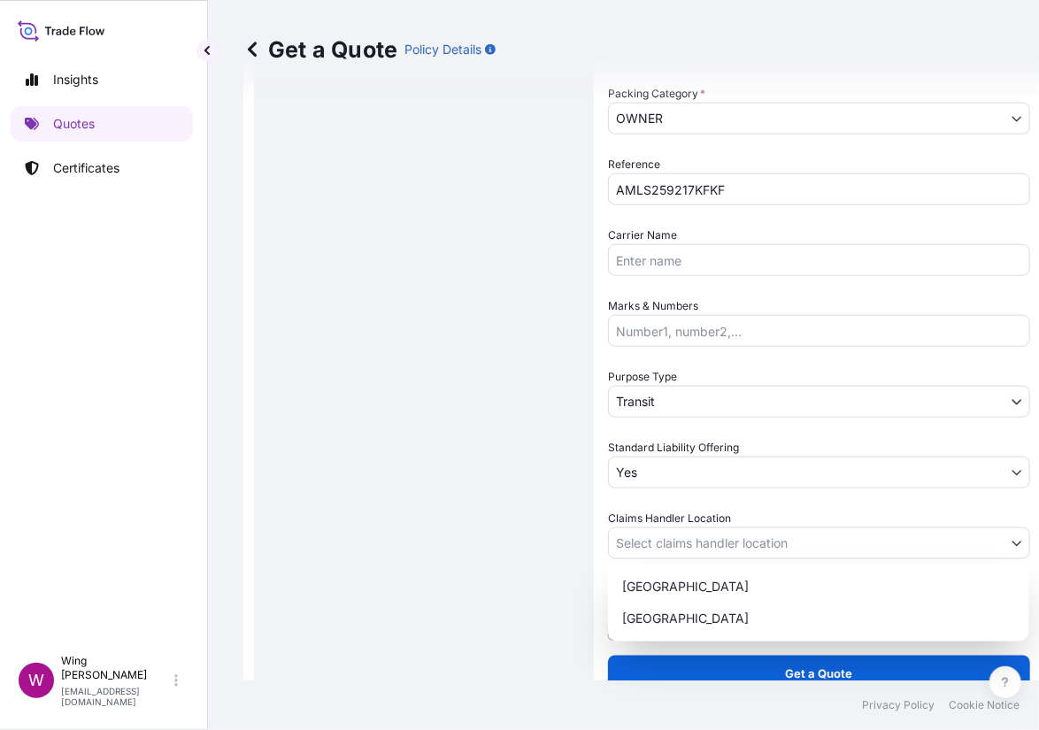
click at [680, 548] on body "Insights Quotes Certificates W Wing Lee [EMAIL_ADDRESS][DOMAIN_NAME] Get a Quot…" at bounding box center [506, 365] width 1021 height 730
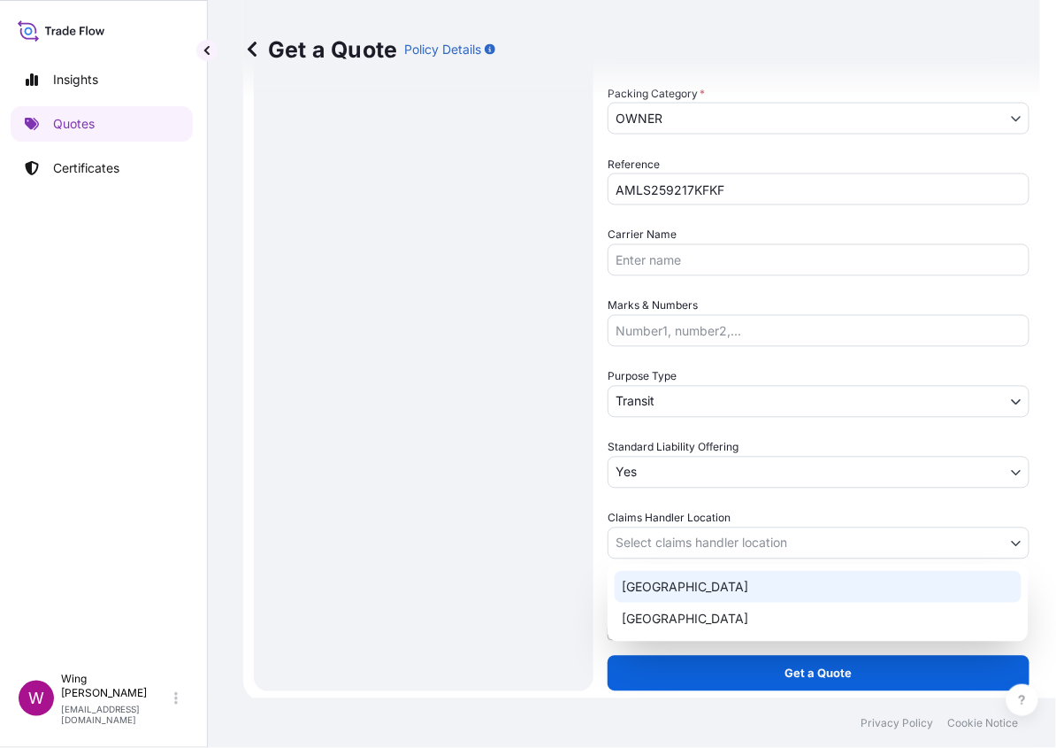
click at [648, 581] on div "[GEOGRAPHIC_DATA]" at bounding box center [818, 587] width 407 height 32
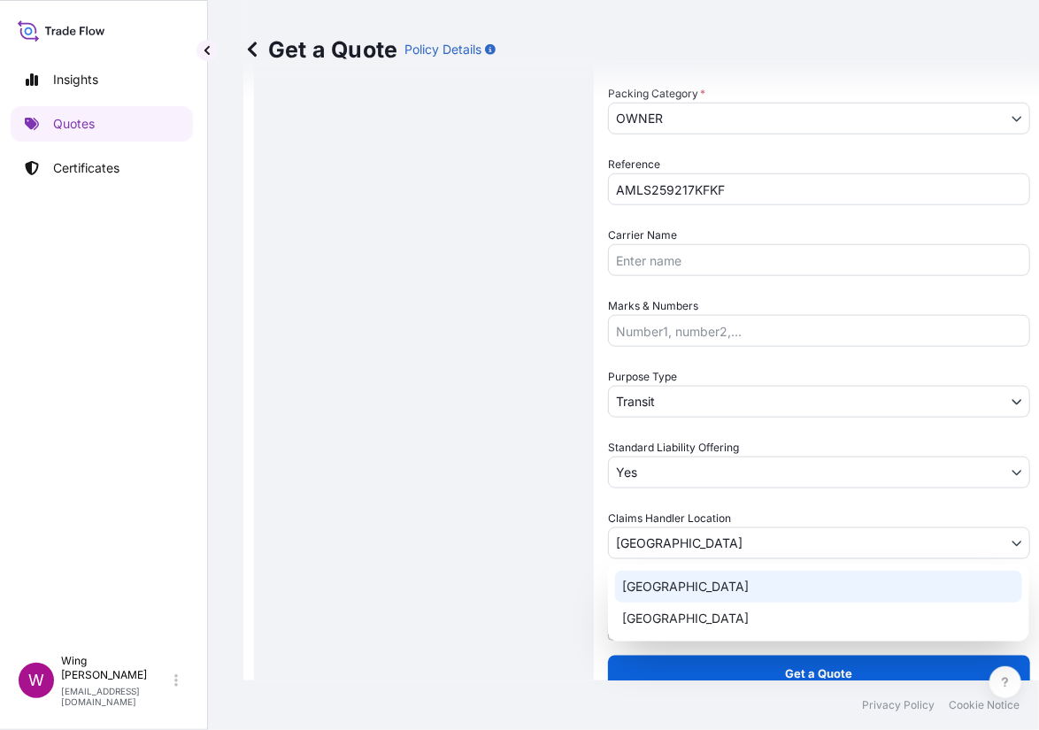
click at [546, 581] on div "Route Details Reset Route Details Place of loading Road / [GEOGRAPHIC_DATA] / I…" at bounding box center [424, 101] width 304 height 1144
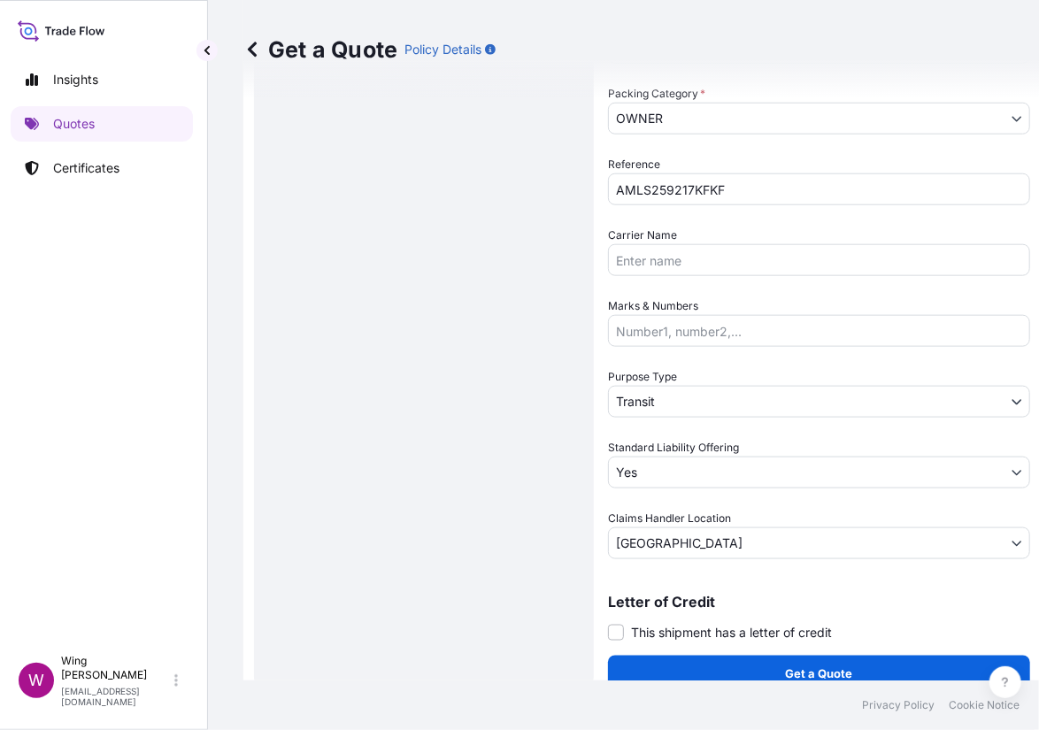
scroll to position [18, 4]
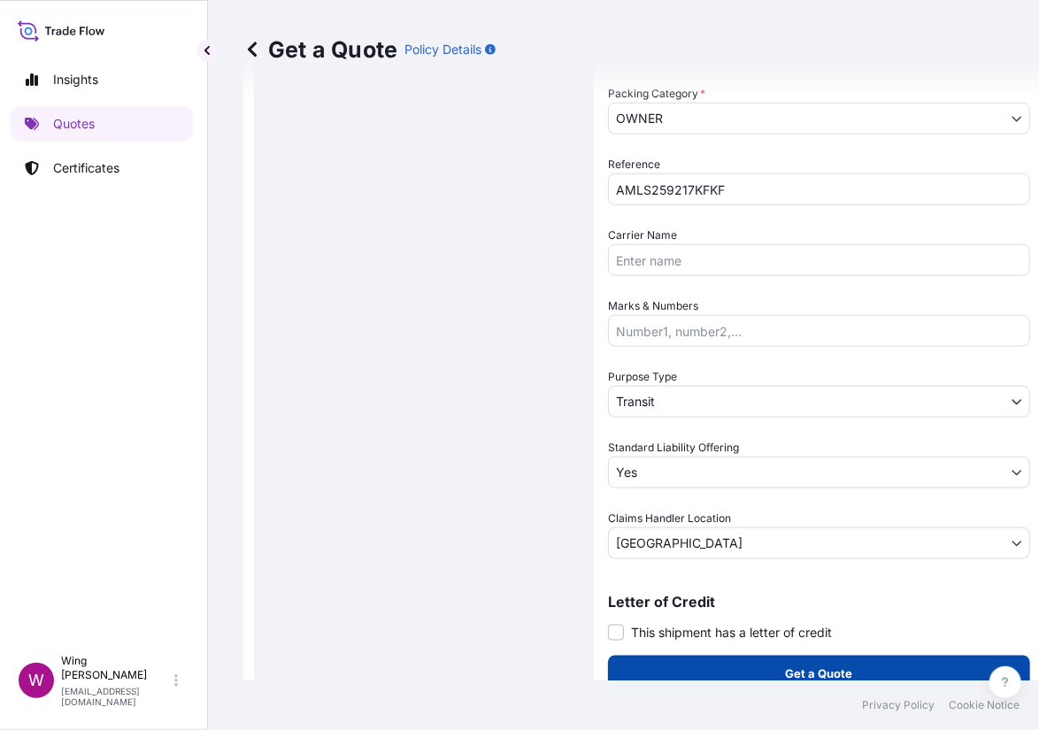
click at [691, 656] on button "Get a Quote" at bounding box center [819, 673] width 422 height 35
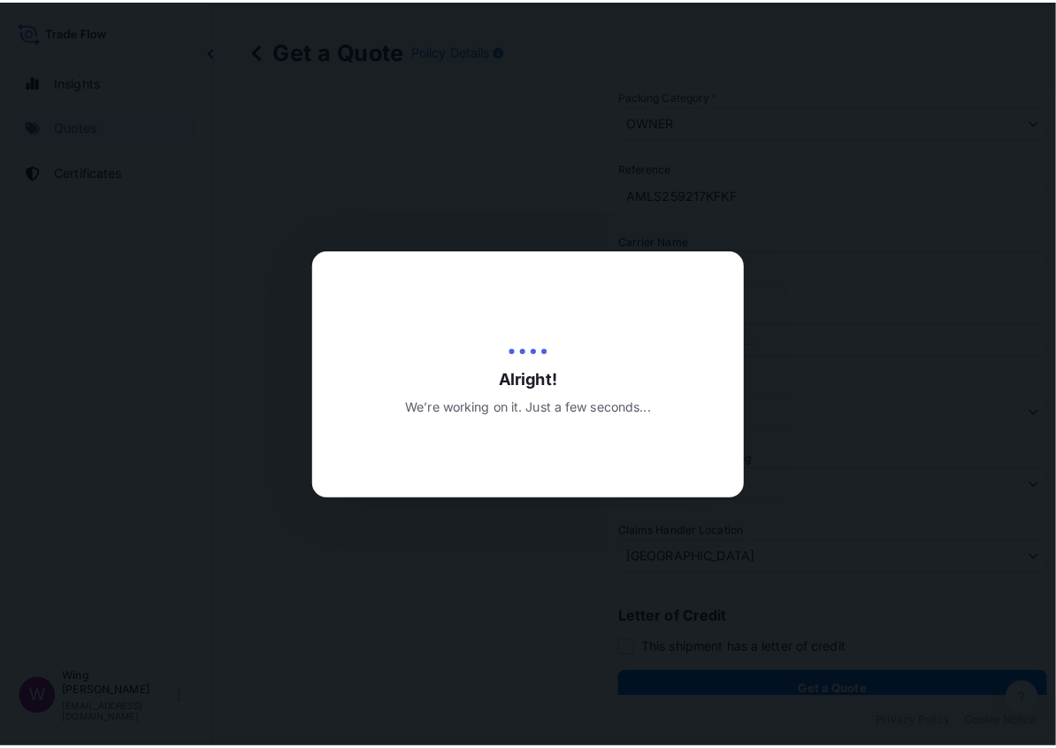
scroll to position [0, 4]
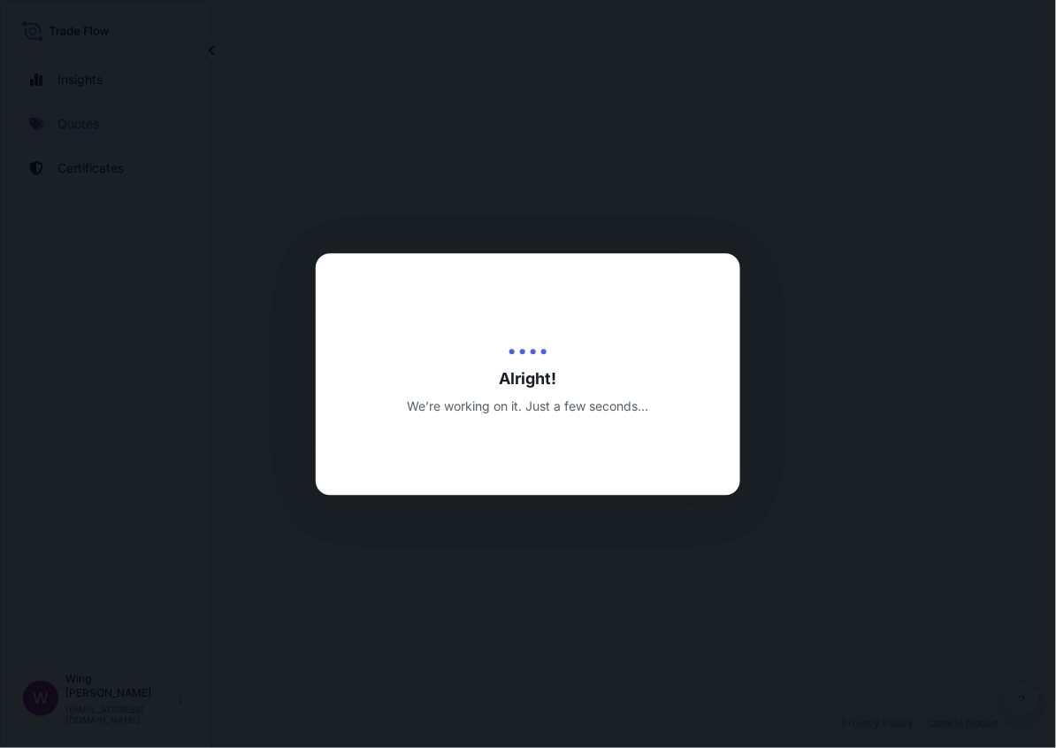
select select "LAND"
select select "Transit"
select select "Yes"
select select "[GEOGRAPHIC_DATA]"
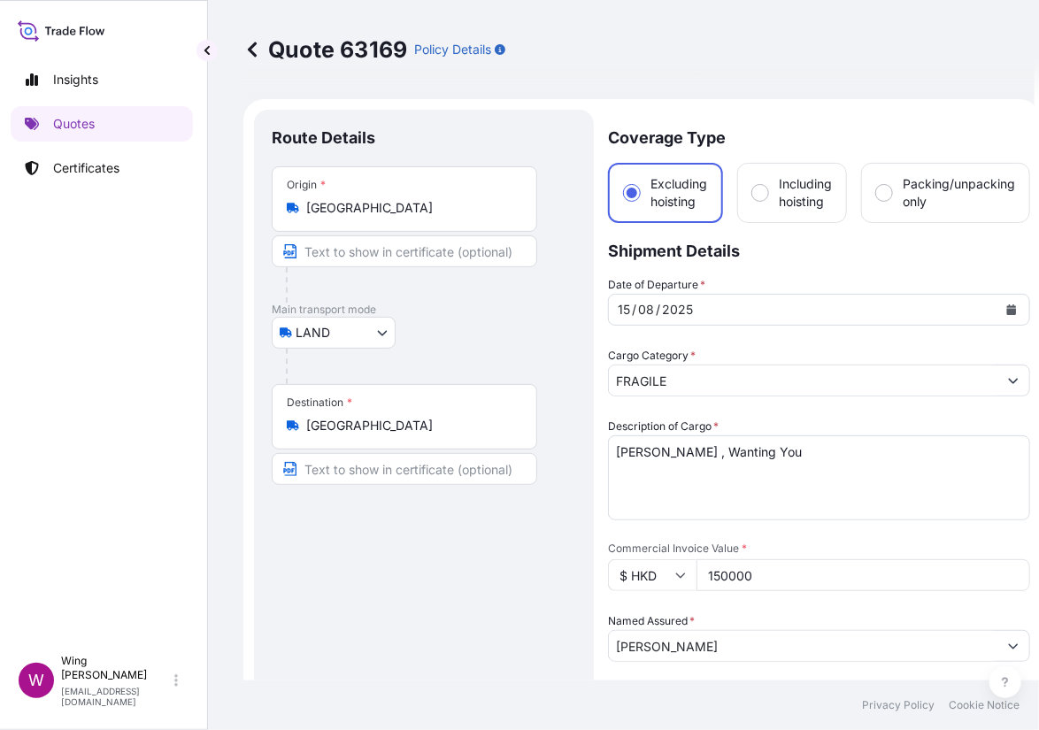
click at [549, 554] on div "Route Details Place of loading Road / [GEOGRAPHIC_DATA] / Inland Origin * [GEOG…" at bounding box center [424, 699] width 304 height 1144
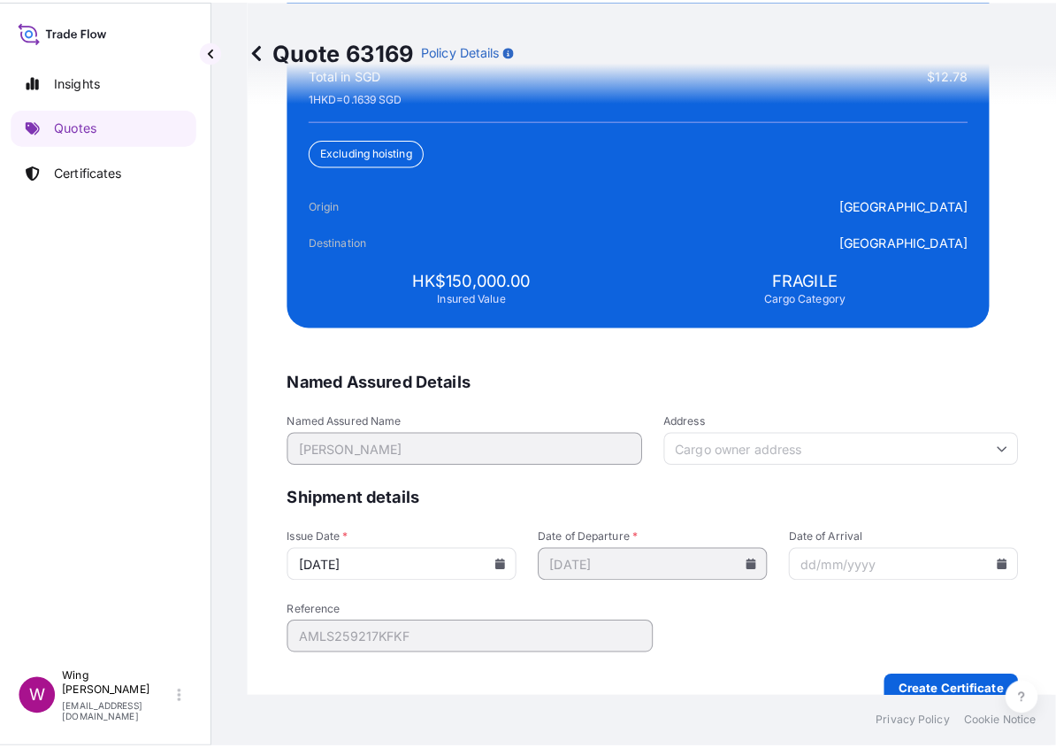
scroll to position [4114, 0]
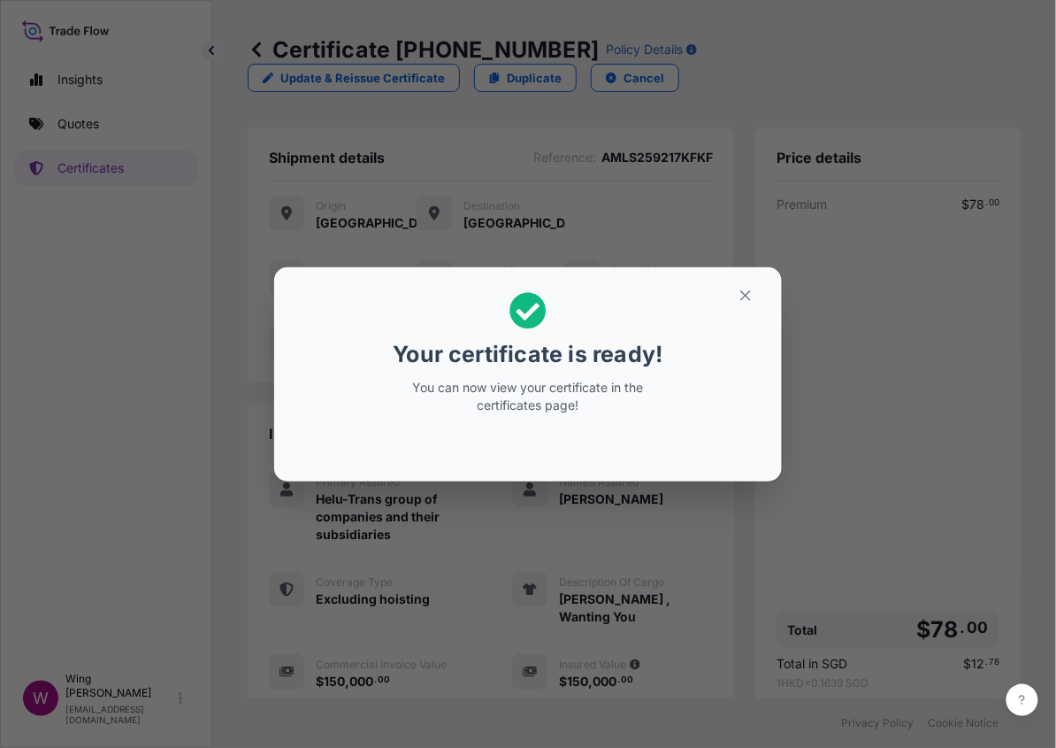
click at [769, 297] on section "Your certificate is ready! You can now view your certificate in the certificate…" at bounding box center [528, 374] width 508 height 214
click at [752, 298] on icon "button" at bounding box center [746, 296] width 16 height 16
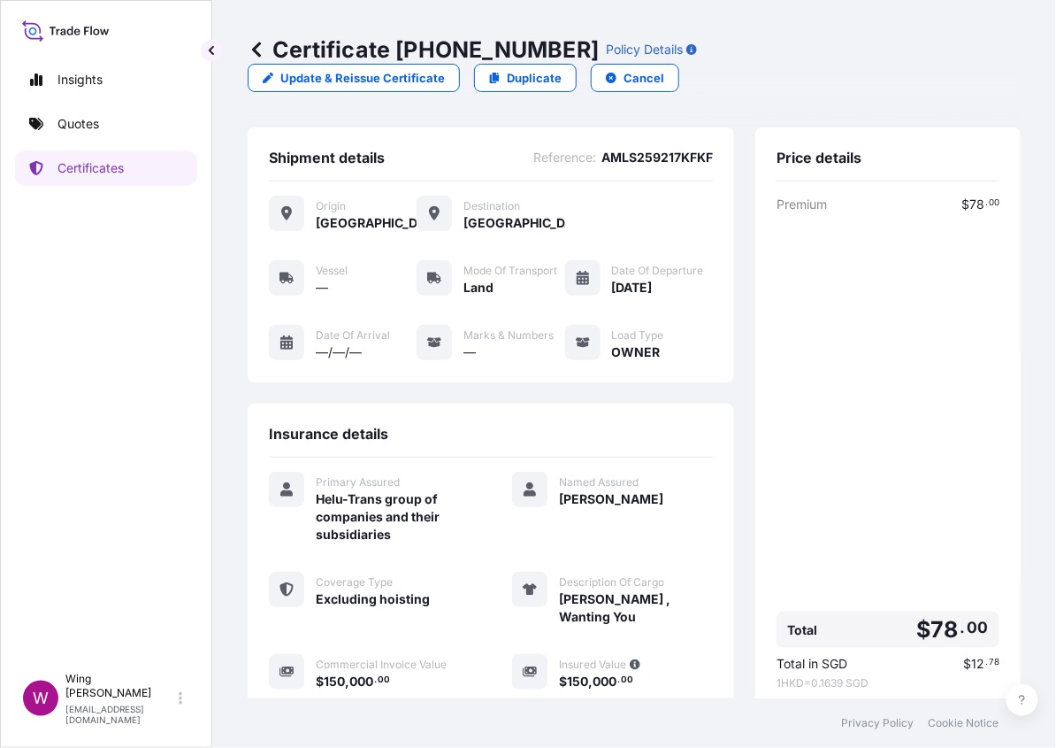
scroll to position [193, 0]
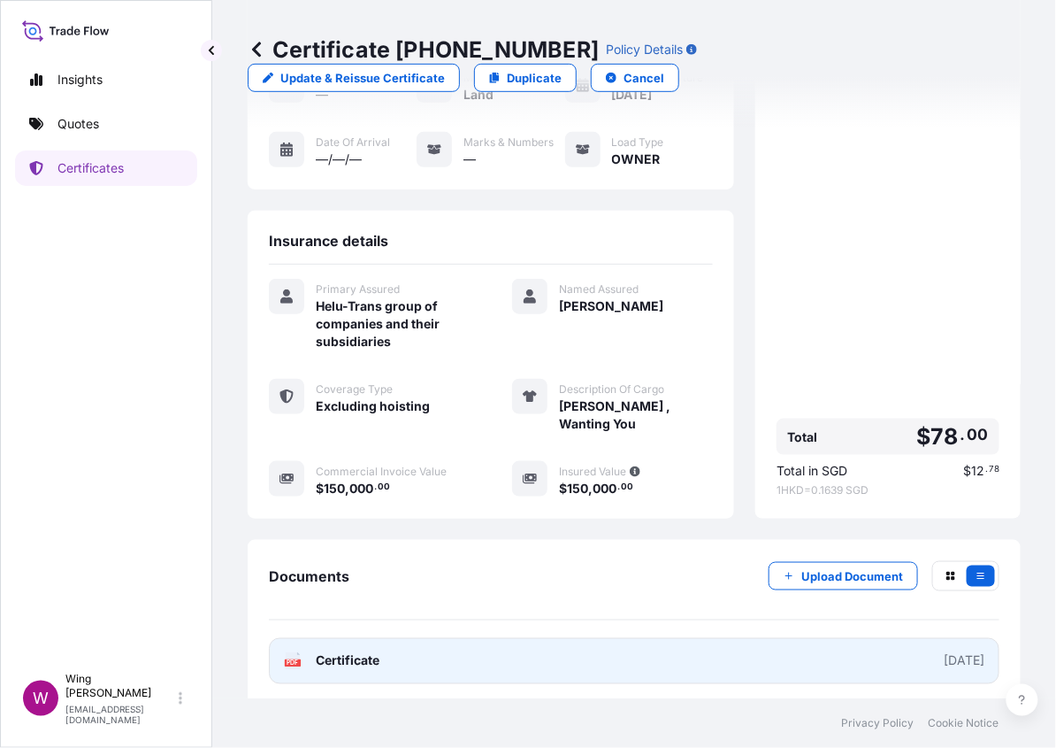
click at [296, 660] on text "PDF" at bounding box center [294, 663] width 12 height 6
